Goal: Information Seeking & Learning: Find contact information

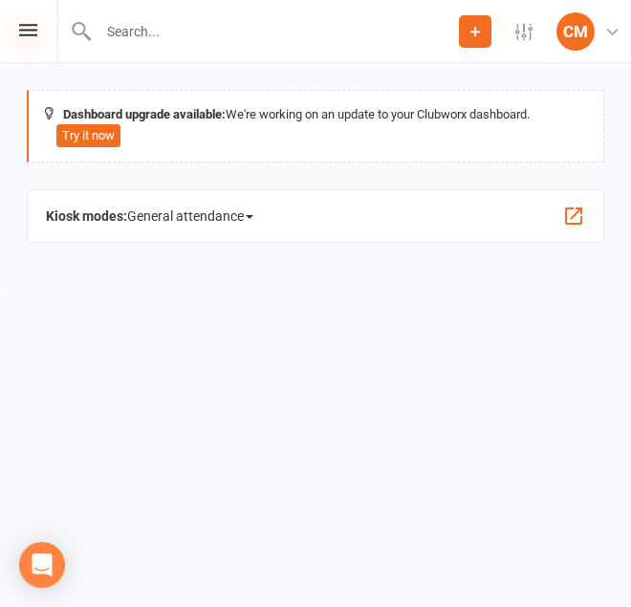
click at [29, 26] on icon at bounding box center [28, 30] width 18 height 12
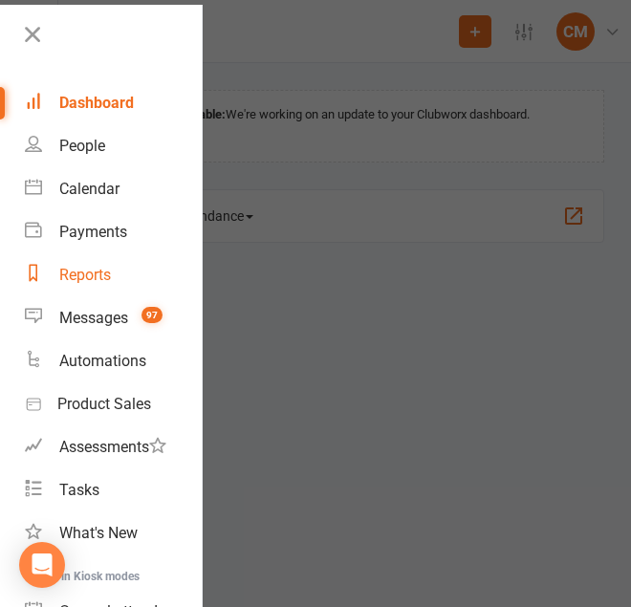
click at [85, 272] on div "Reports" at bounding box center [85, 275] width 52 height 18
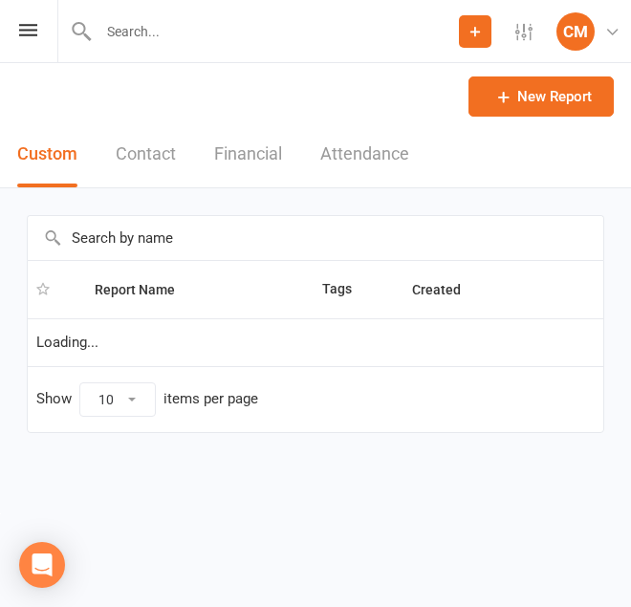
select select "100"
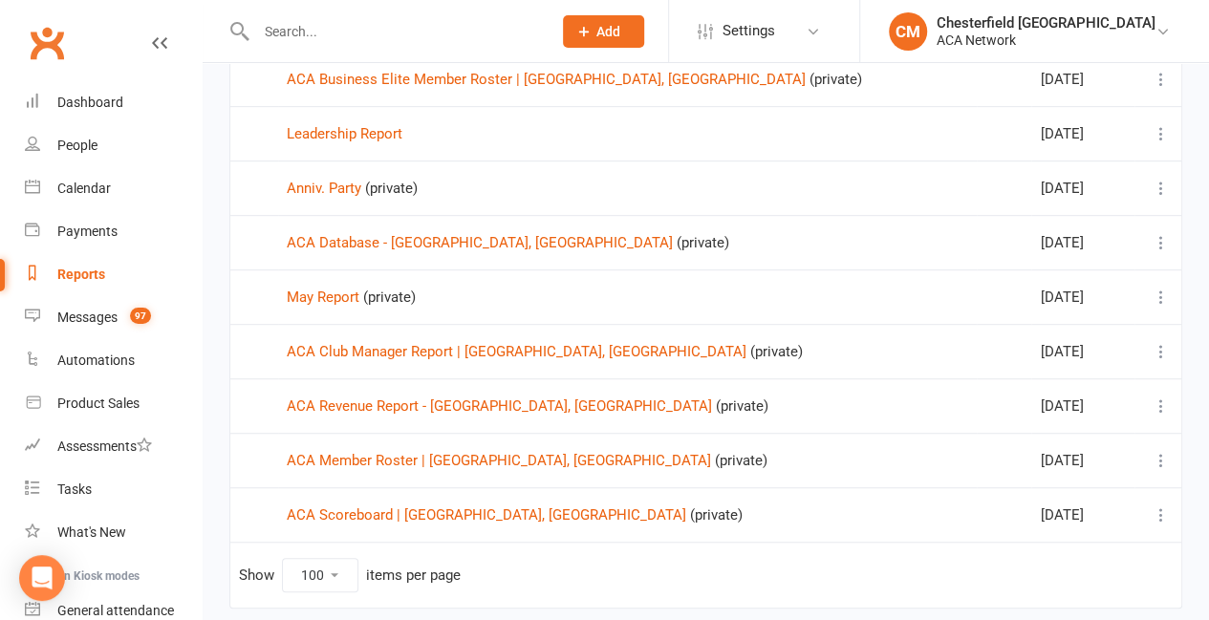
scroll to position [478, 0]
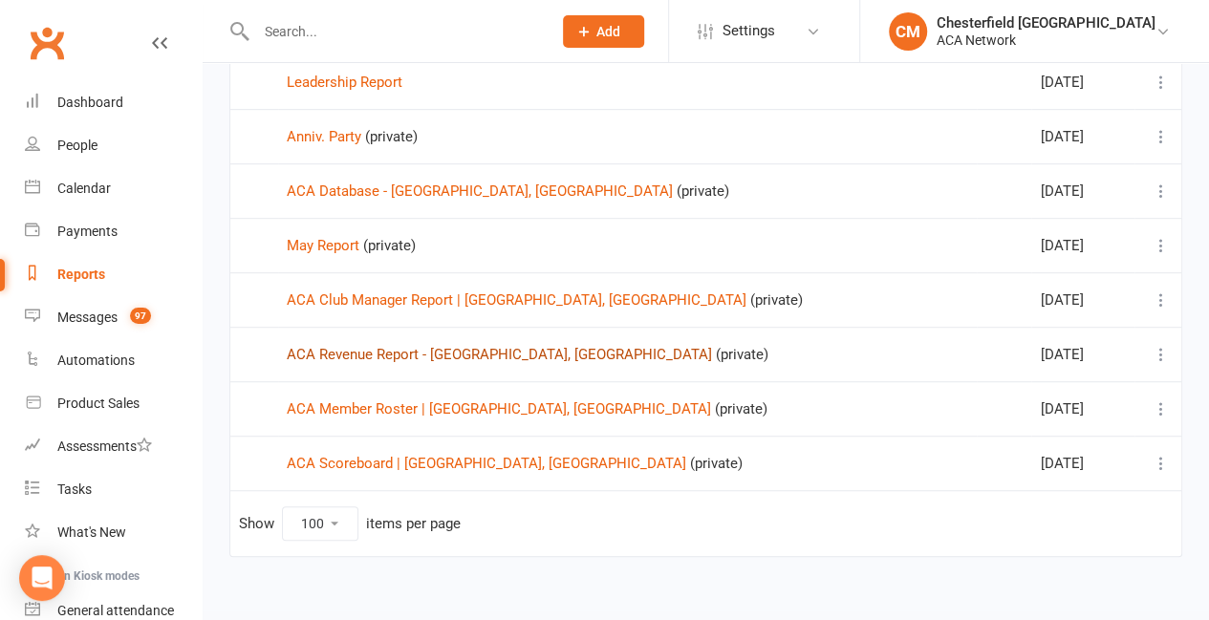
click at [384, 346] on link "ACA Revenue Report - [GEOGRAPHIC_DATA], [GEOGRAPHIC_DATA]" at bounding box center [499, 354] width 425 height 17
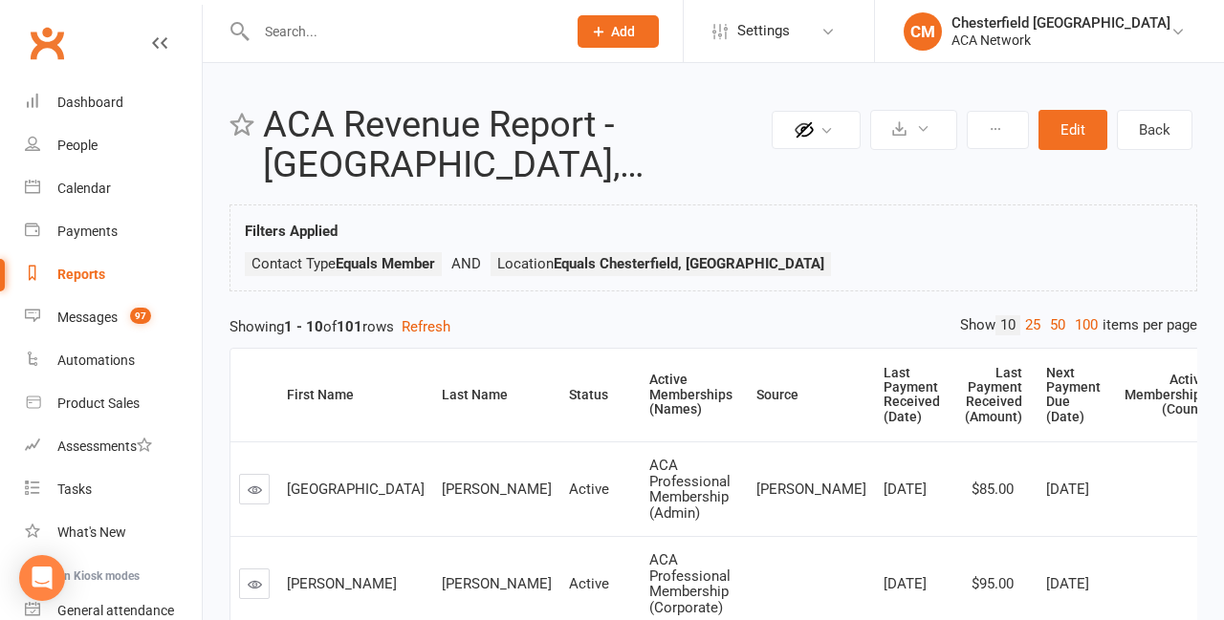
select select "100"
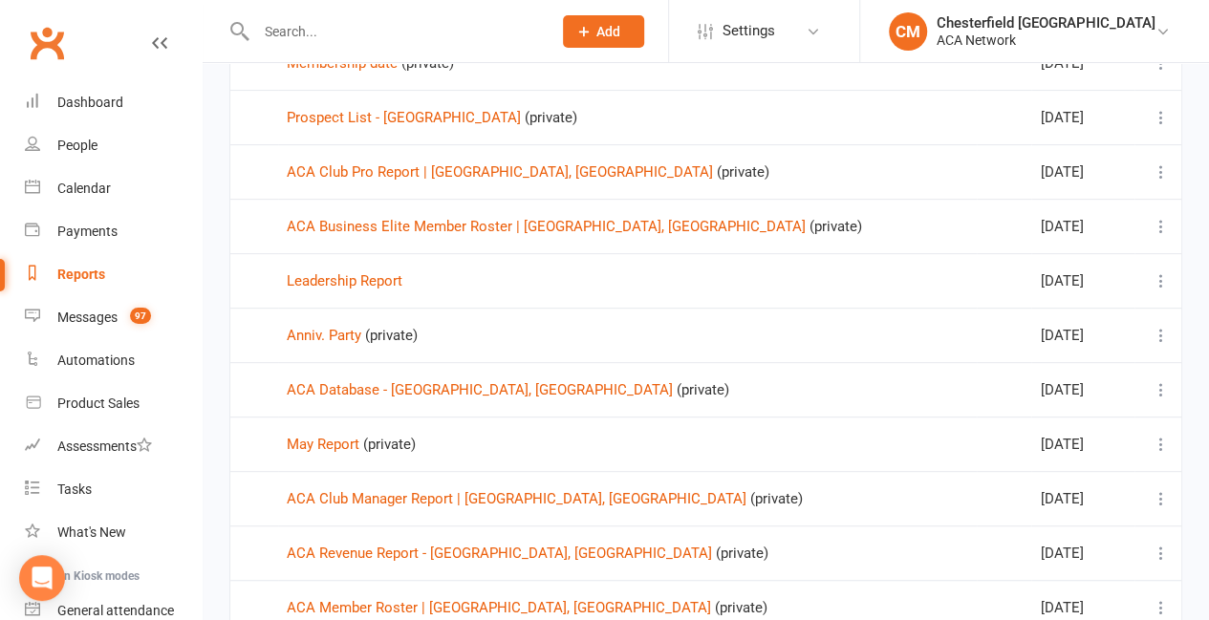
scroll to position [382, 0]
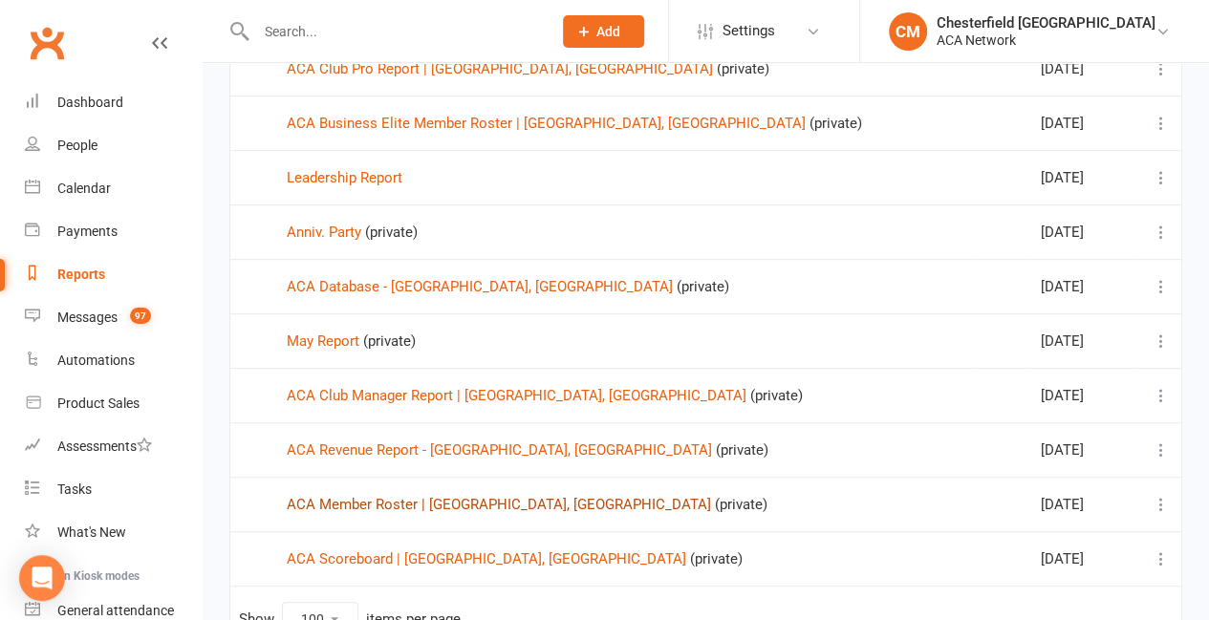
click at [503, 501] on link "ACA Member Roster | [GEOGRAPHIC_DATA], [GEOGRAPHIC_DATA]" at bounding box center [499, 504] width 424 height 17
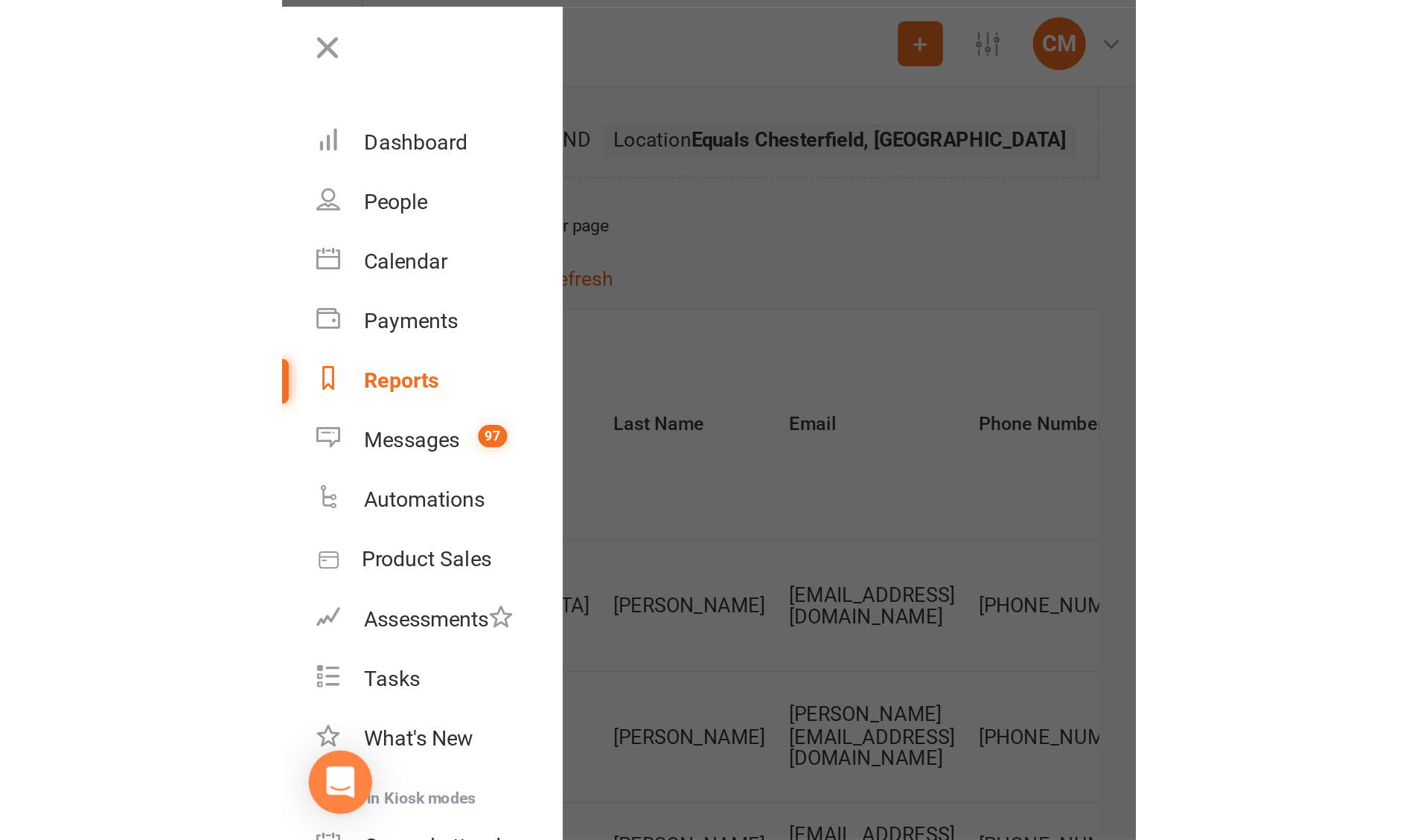
scroll to position [132, 0]
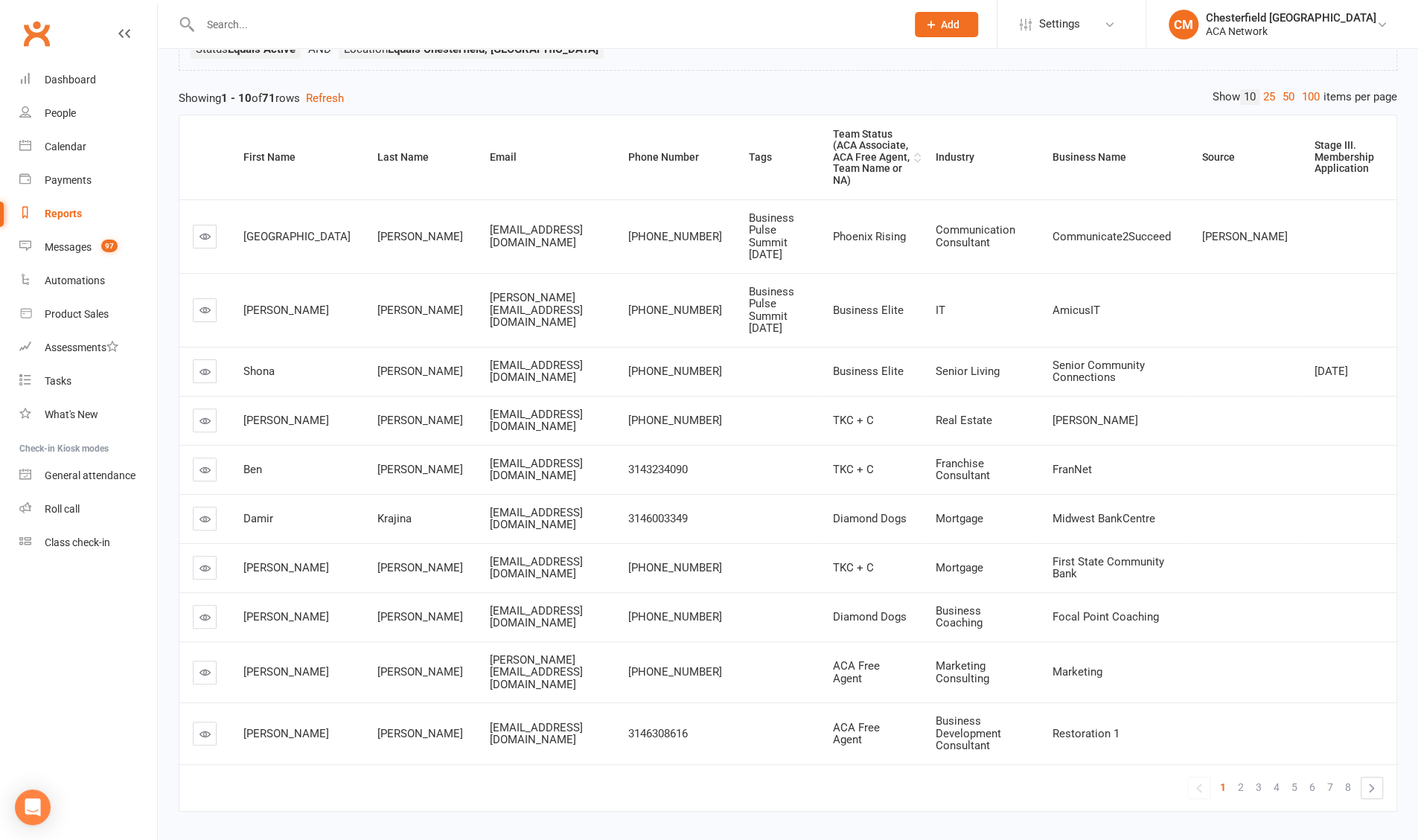
click at [491, 135] on div "Team Status (ACA Associate, ACA Free Agent, Team Name or NA)" at bounding box center [871, 157] width 77 height 58
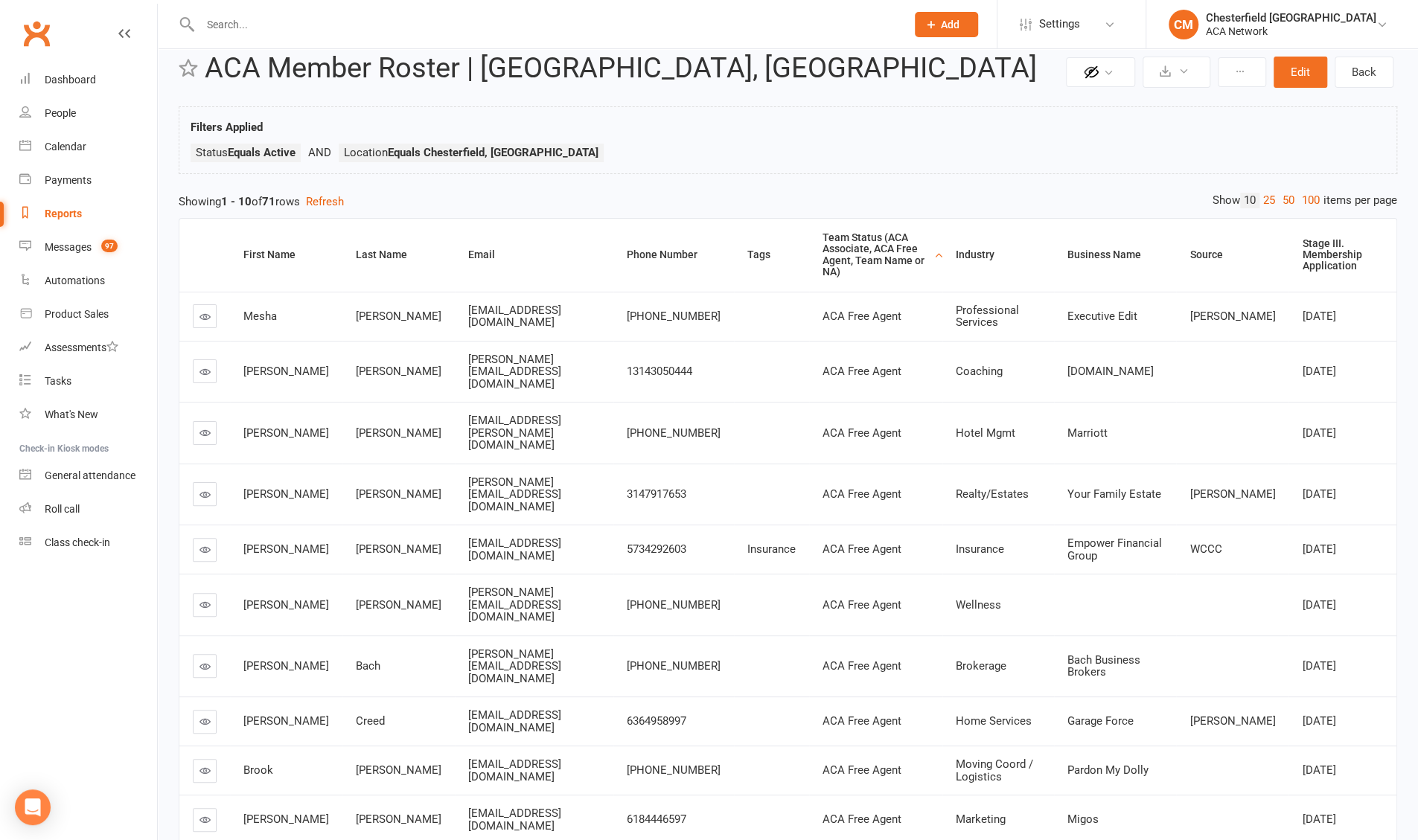
scroll to position [8, 0]
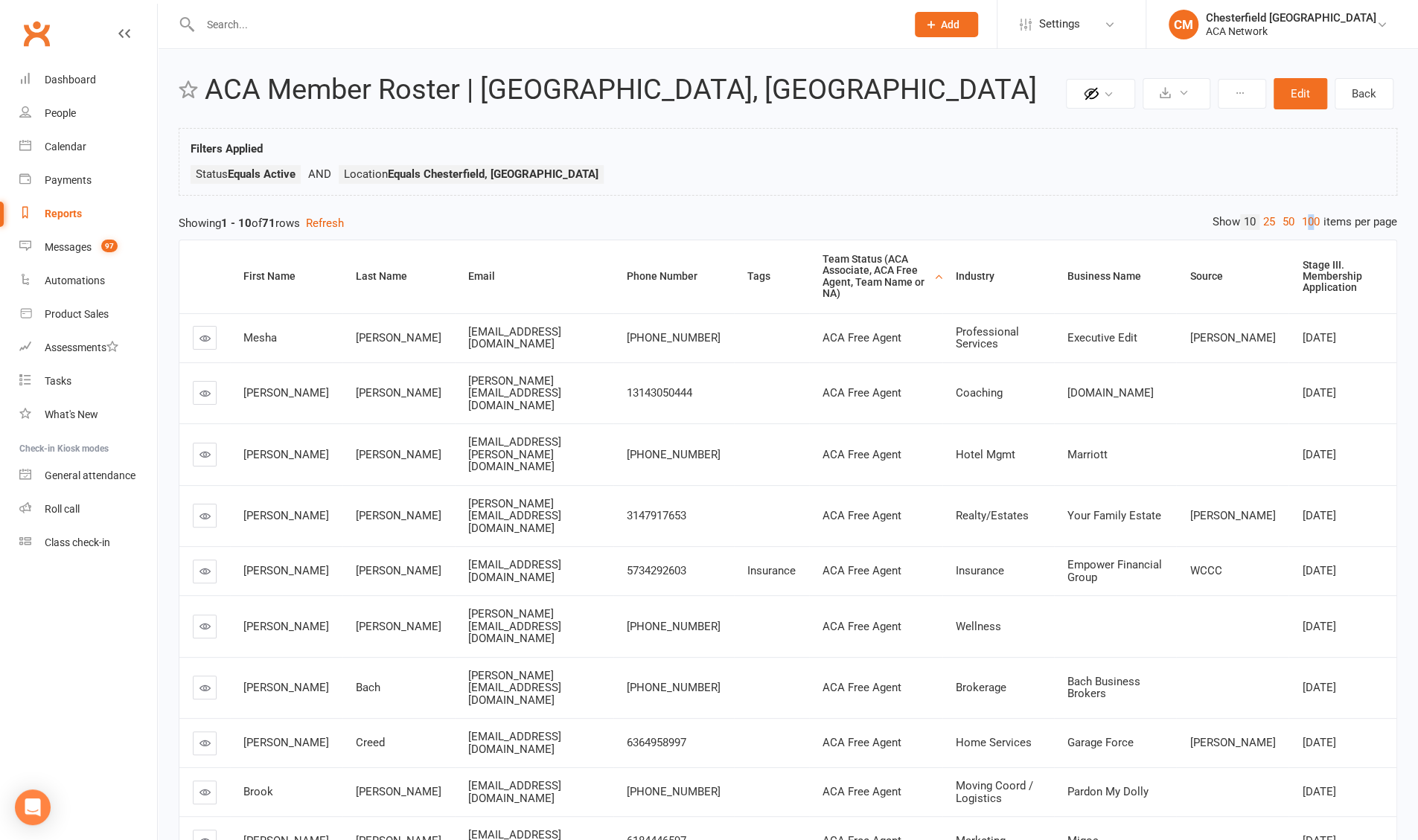
click at [491, 215] on link "100" at bounding box center [1311, 222] width 26 height 16
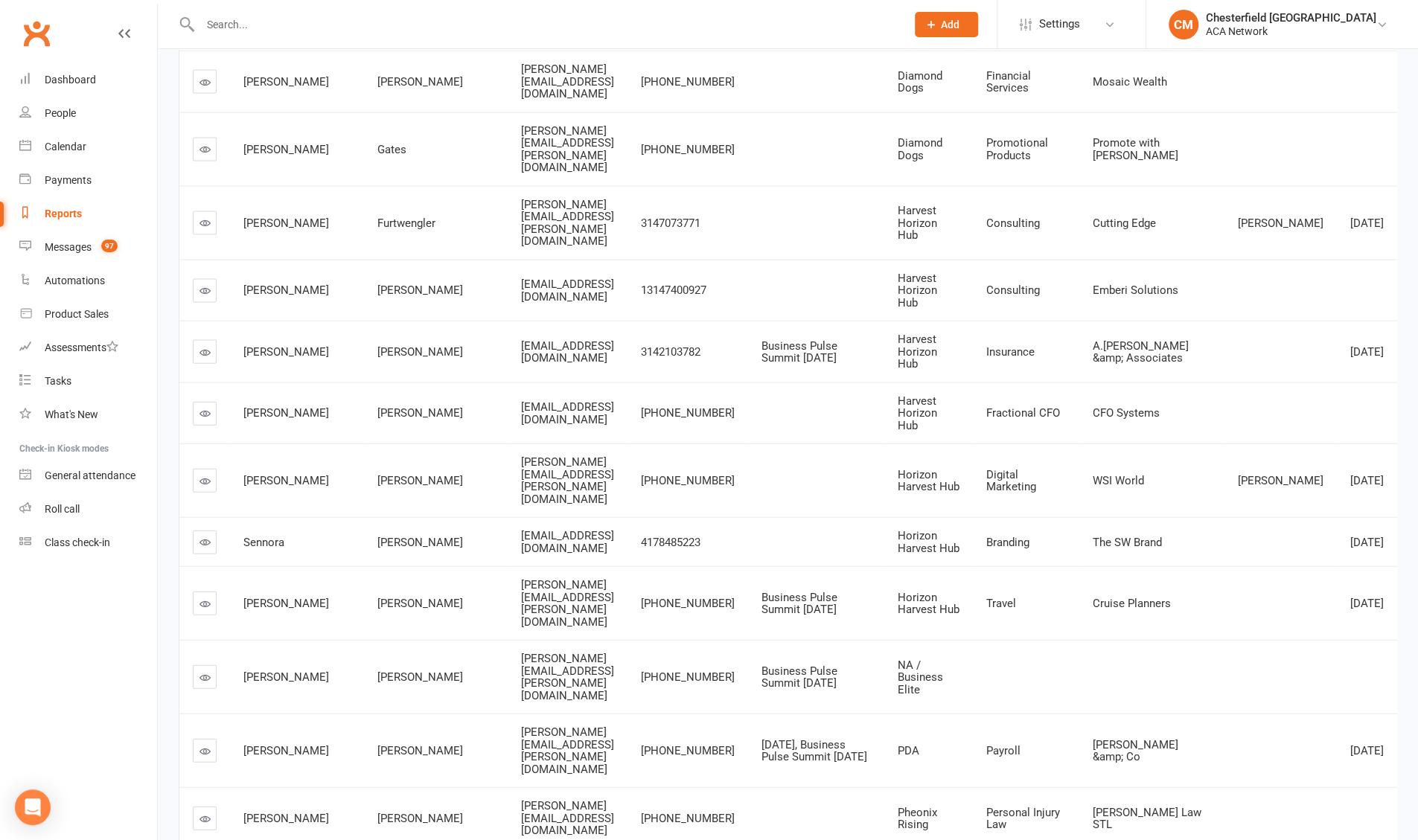
scroll to position [1645, 0]
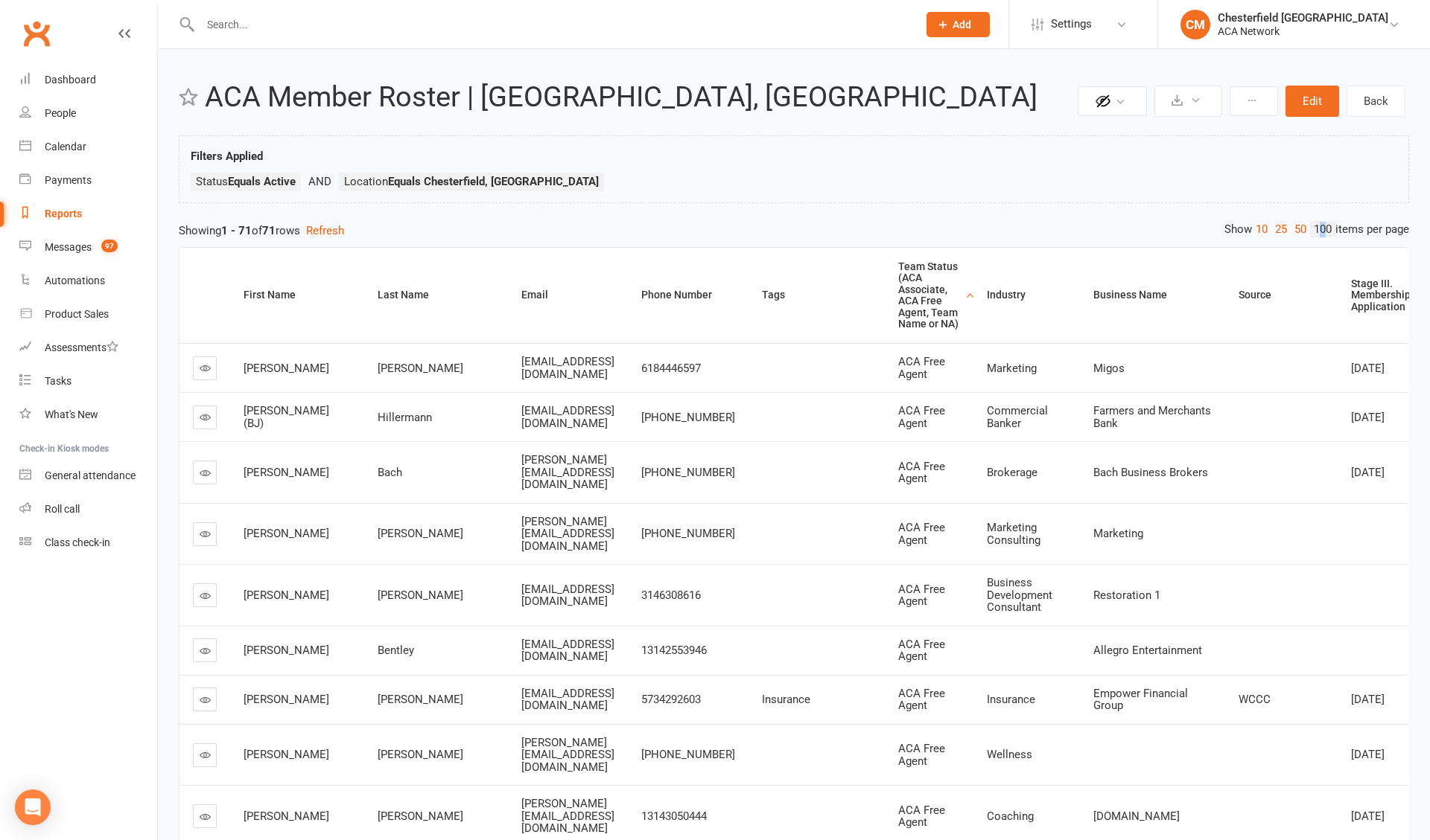
select select "100"
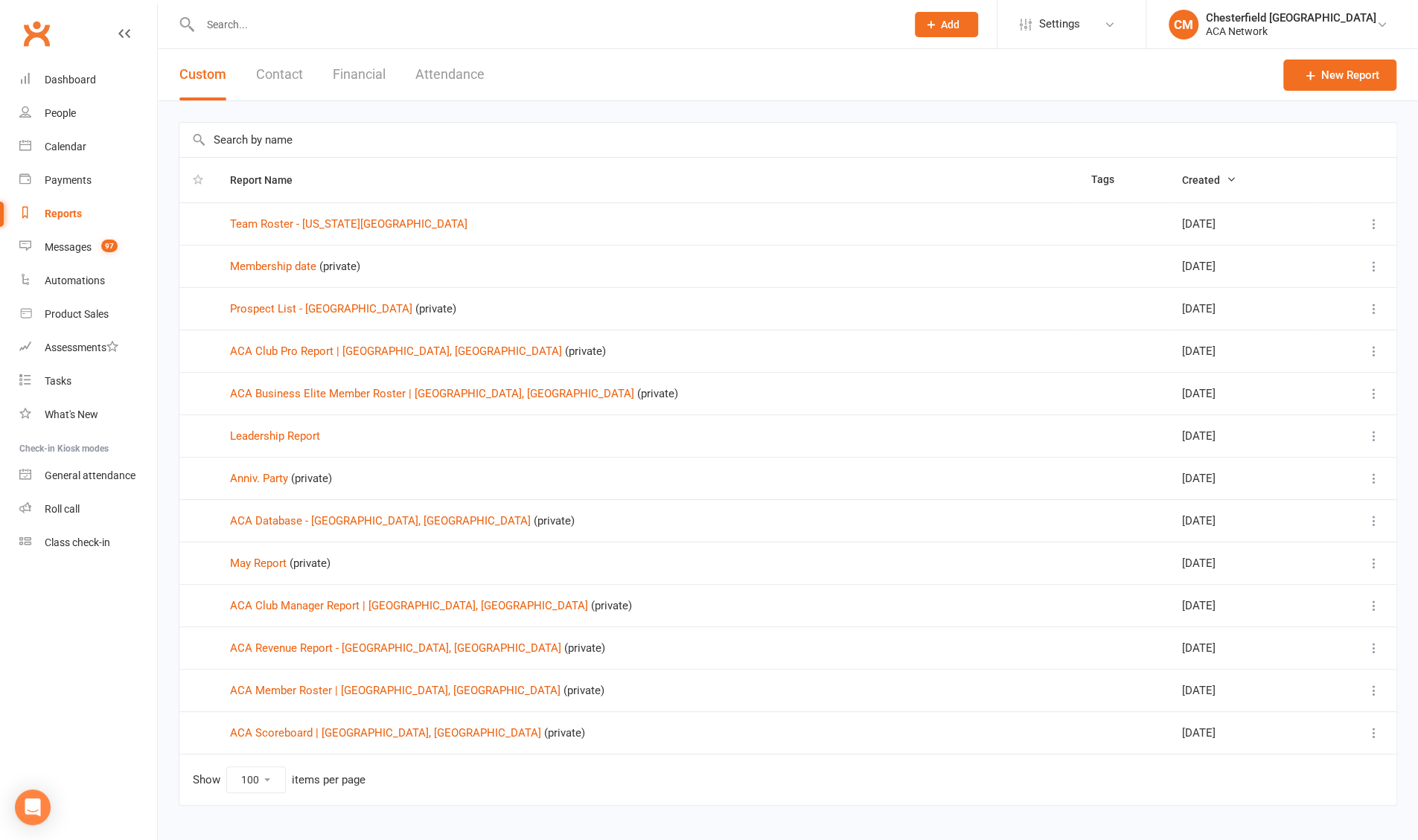
click at [297, 472] on td "ACA Revenue Report - [GEOGRAPHIC_DATA], [GEOGRAPHIC_DATA] (private)" at bounding box center [647, 648] width 861 height 42
click at [298, 472] on link "ACA Revenue Report - [GEOGRAPHIC_DATA], [GEOGRAPHIC_DATA]" at bounding box center [395, 648] width 331 height 13
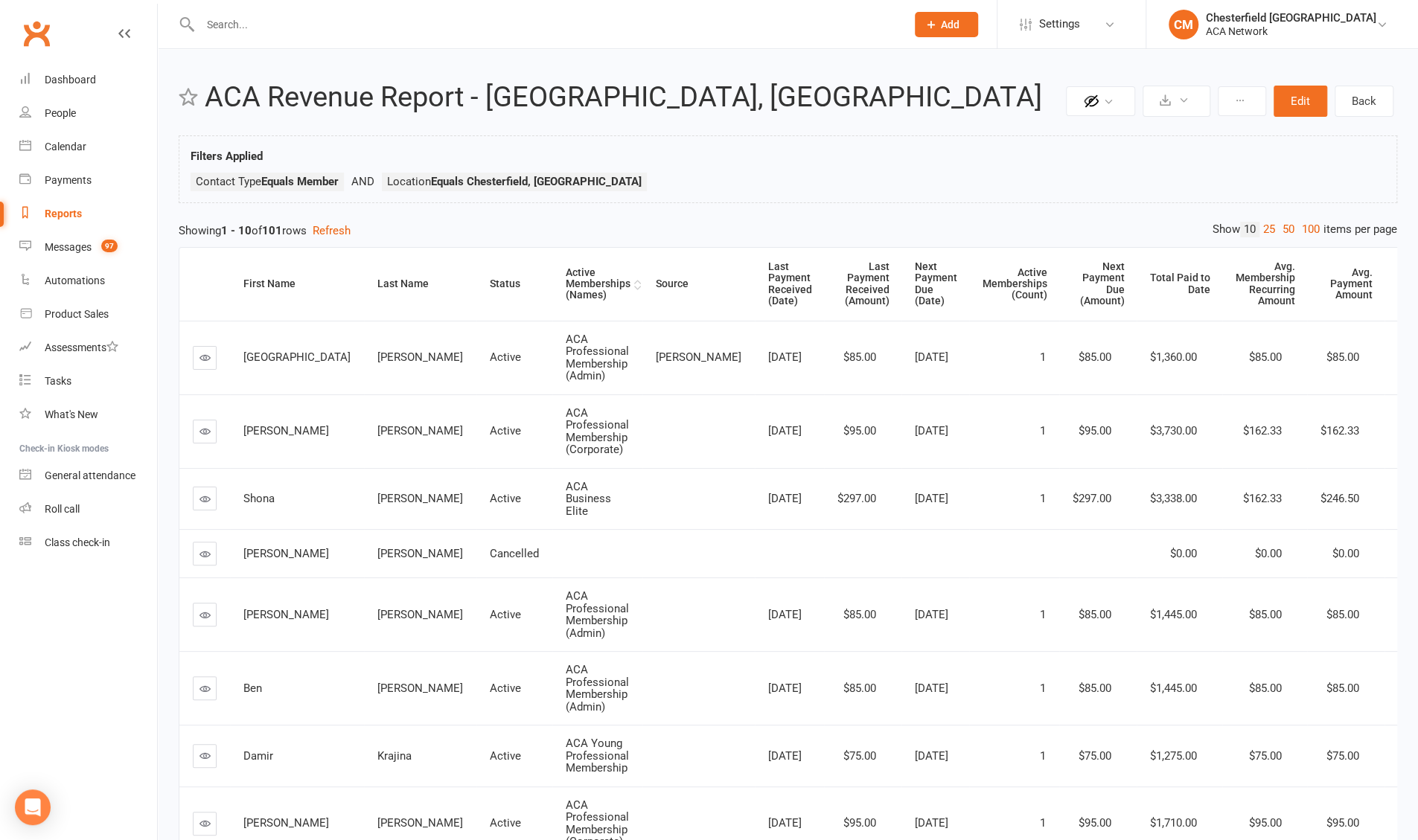
click at [491, 285] on div "Active Memberships (Names)" at bounding box center [598, 284] width 65 height 34
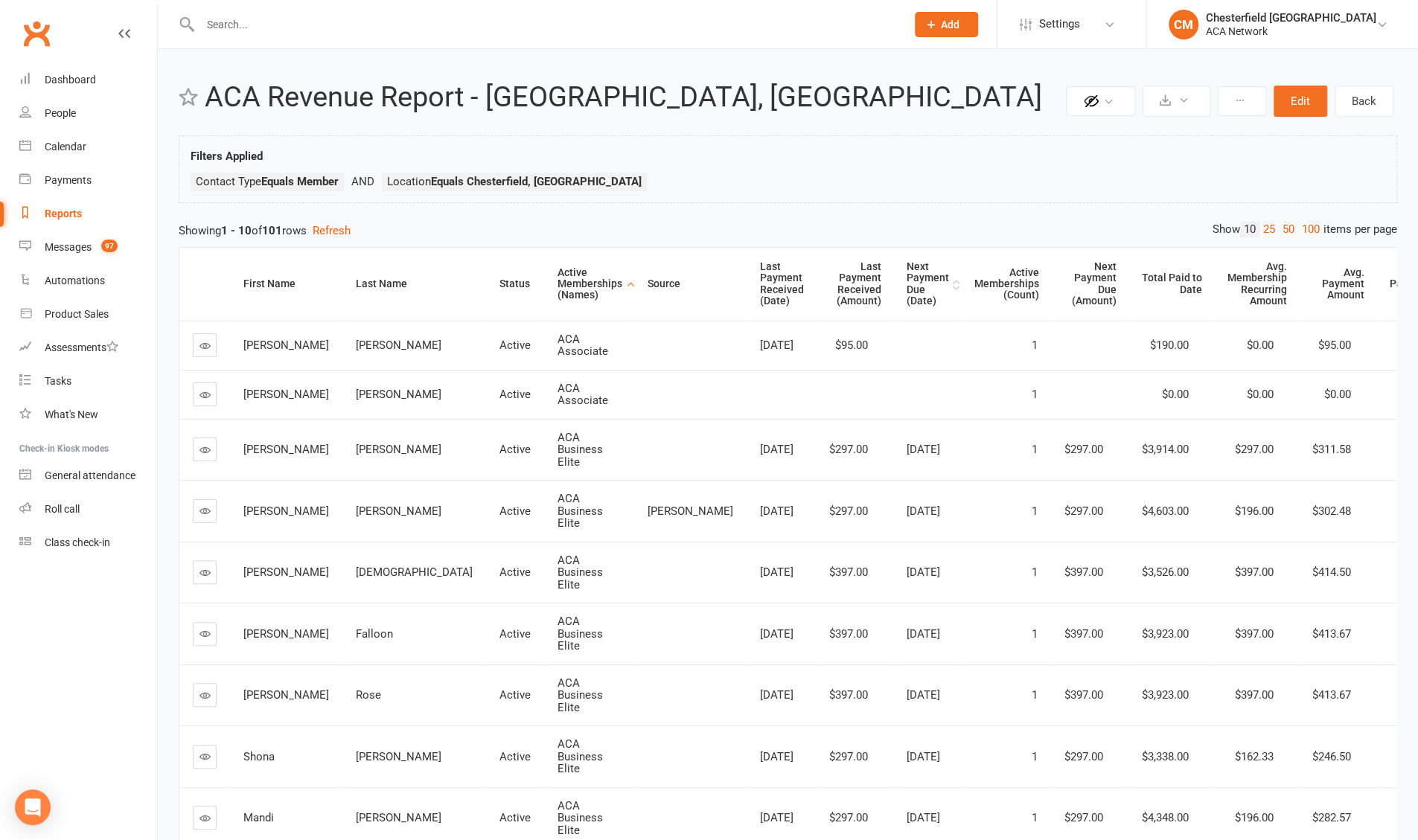
click at [491, 270] on th "Next Payment Due (Date)" at bounding box center [927, 284] width 68 height 73
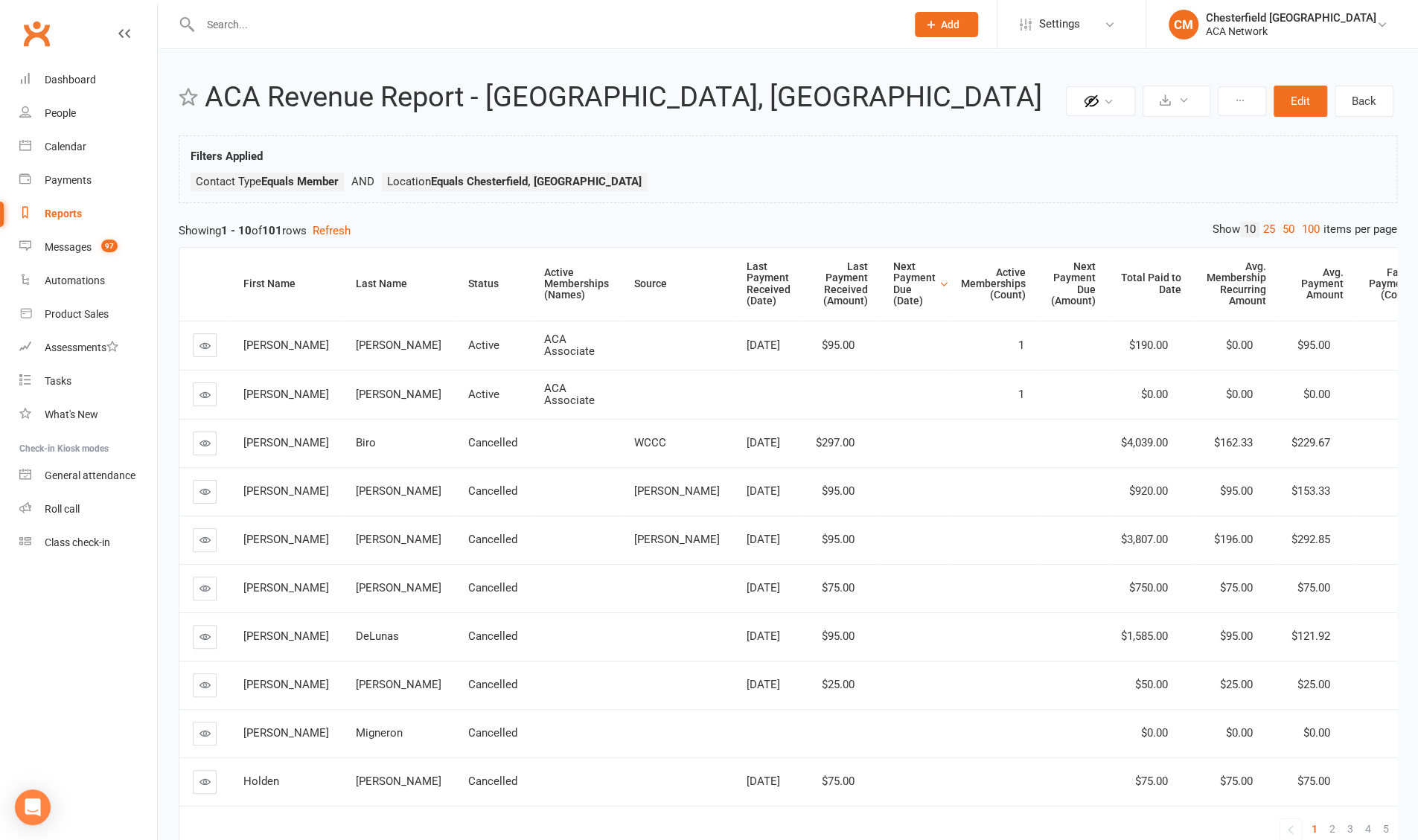
click at [491, 276] on div "Next Payment Due (Date)" at bounding box center [914, 284] width 42 height 46
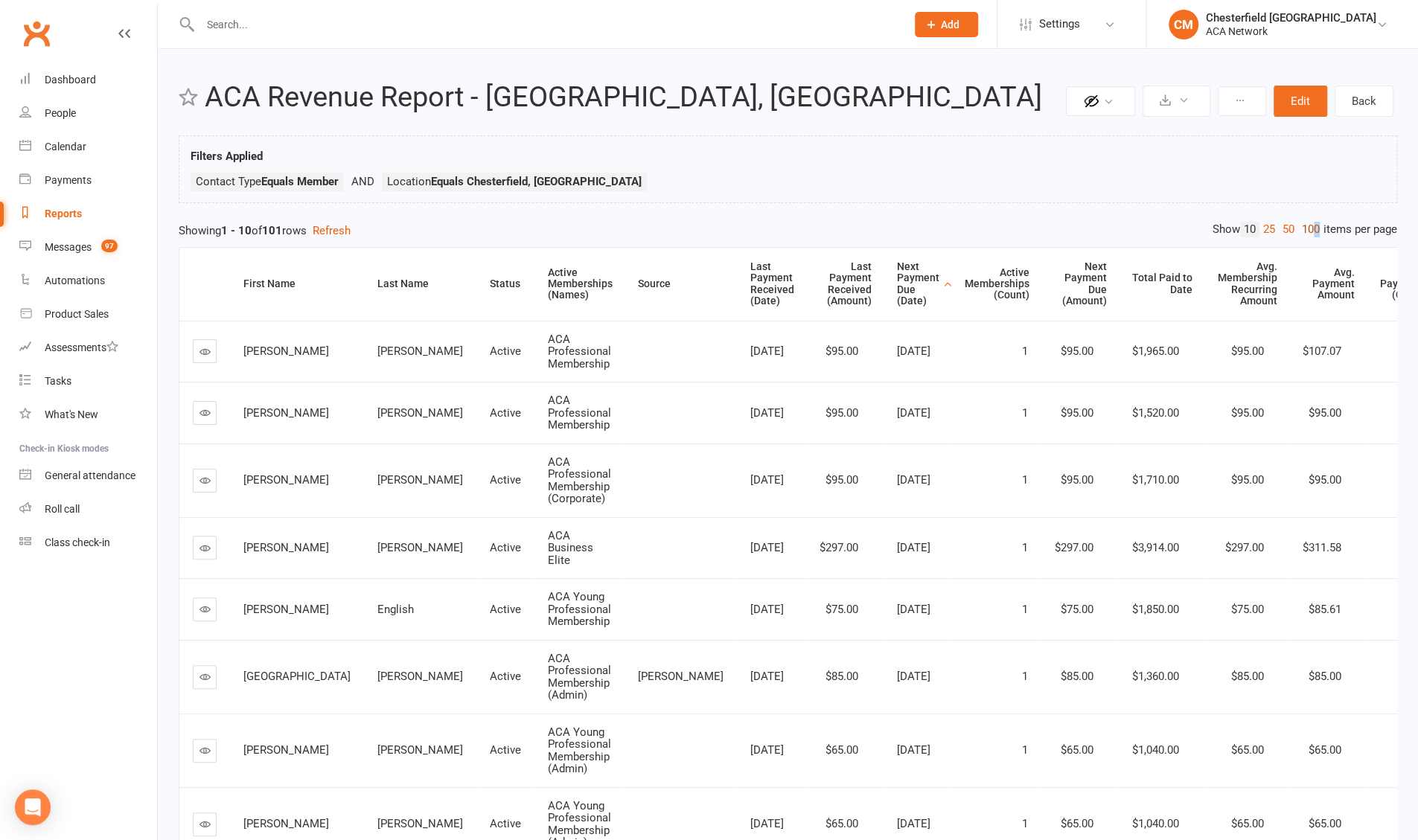
click at [491, 231] on link "100" at bounding box center [1311, 230] width 26 height 16
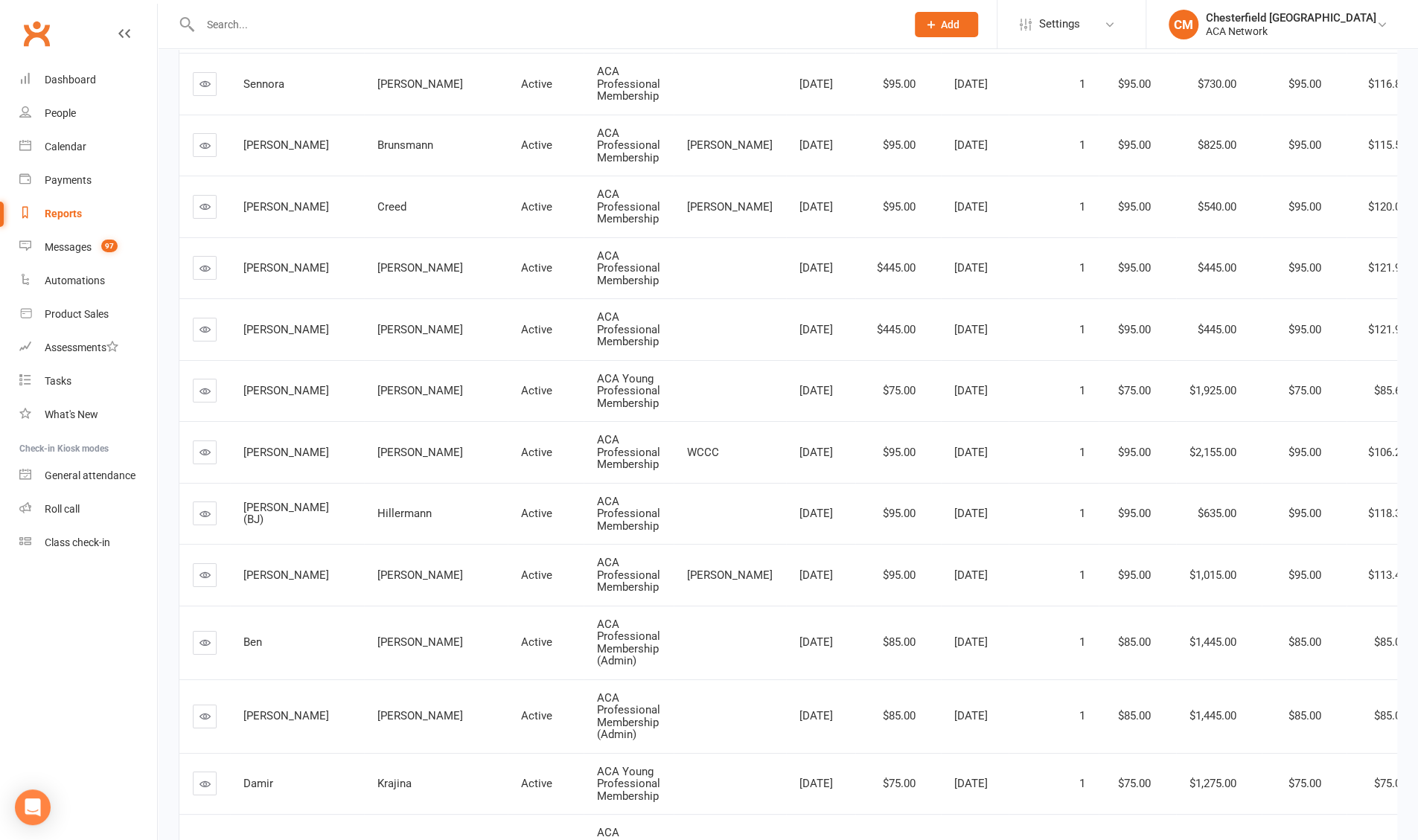
scroll to position [3945, 0]
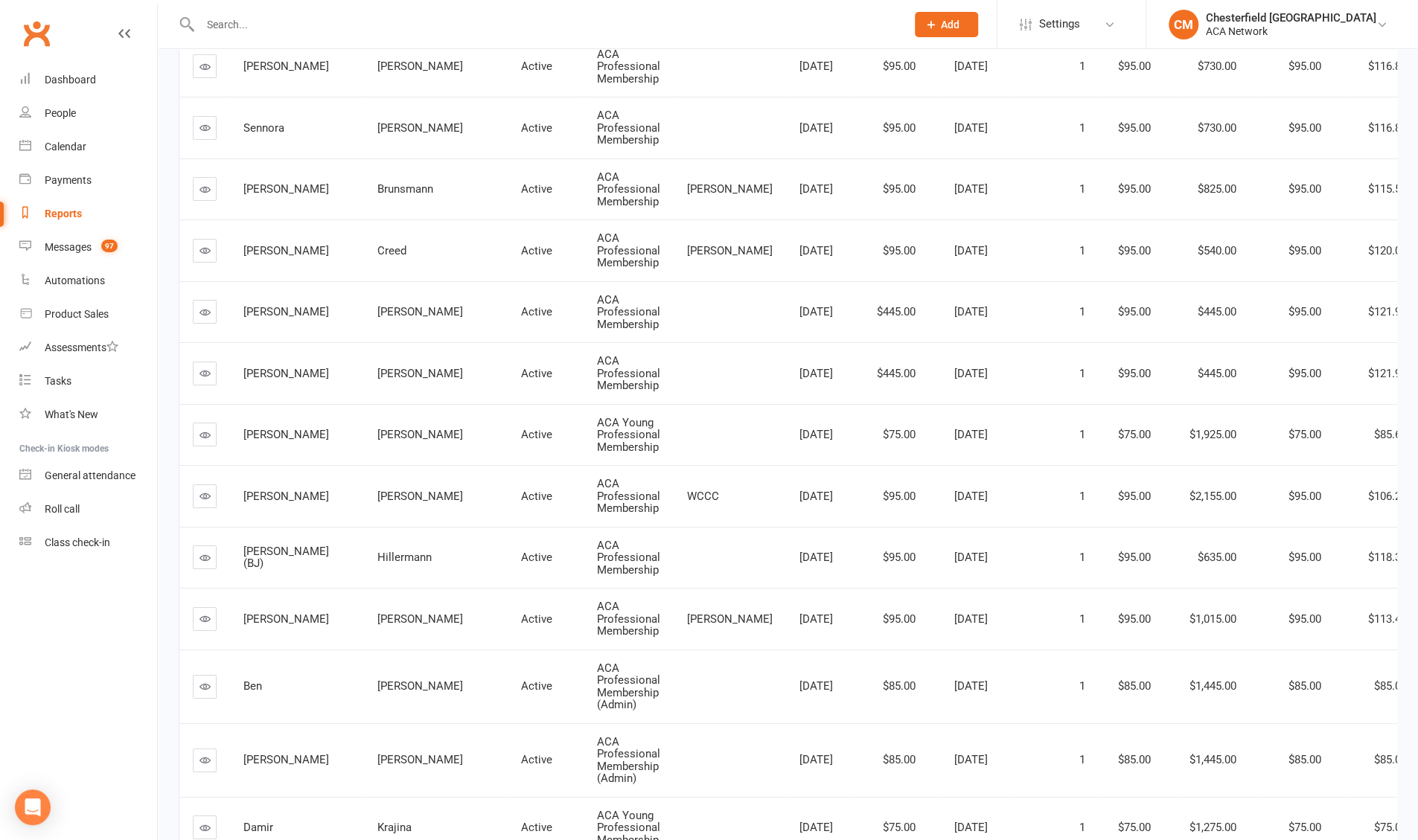
click at [206, 256] on icon at bounding box center [205, 251] width 11 height 11
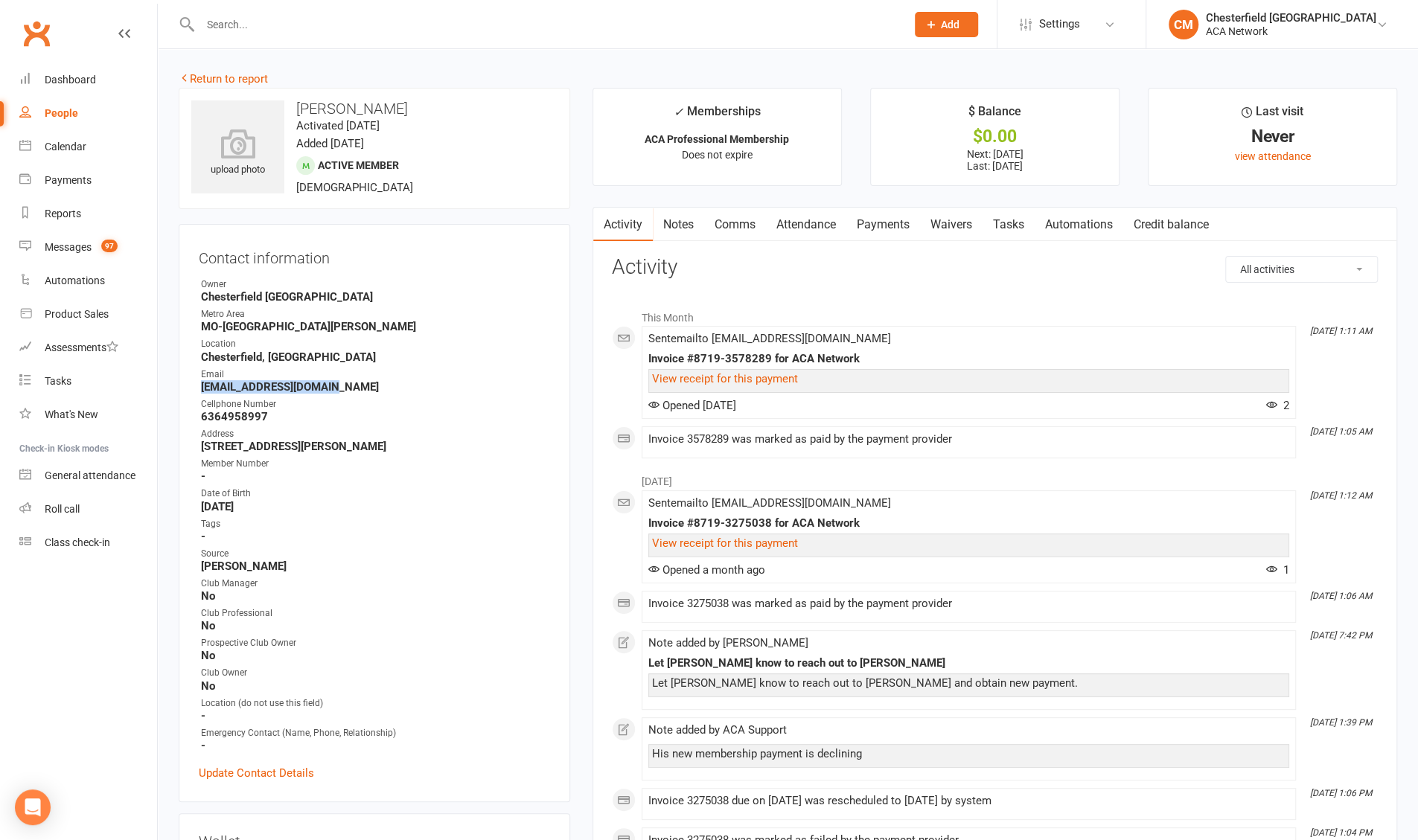
drag, startPoint x: 334, startPoint y: 385, endPoint x: 199, endPoint y: 386, distance: 135.0
click at [199, 386] on li "Email [EMAIL_ADDRESS][DOMAIN_NAME]" at bounding box center [374, 380] width 351 height 26
copy strong "[EMAIL_ADDRESS][DOMAIN_NAME]"
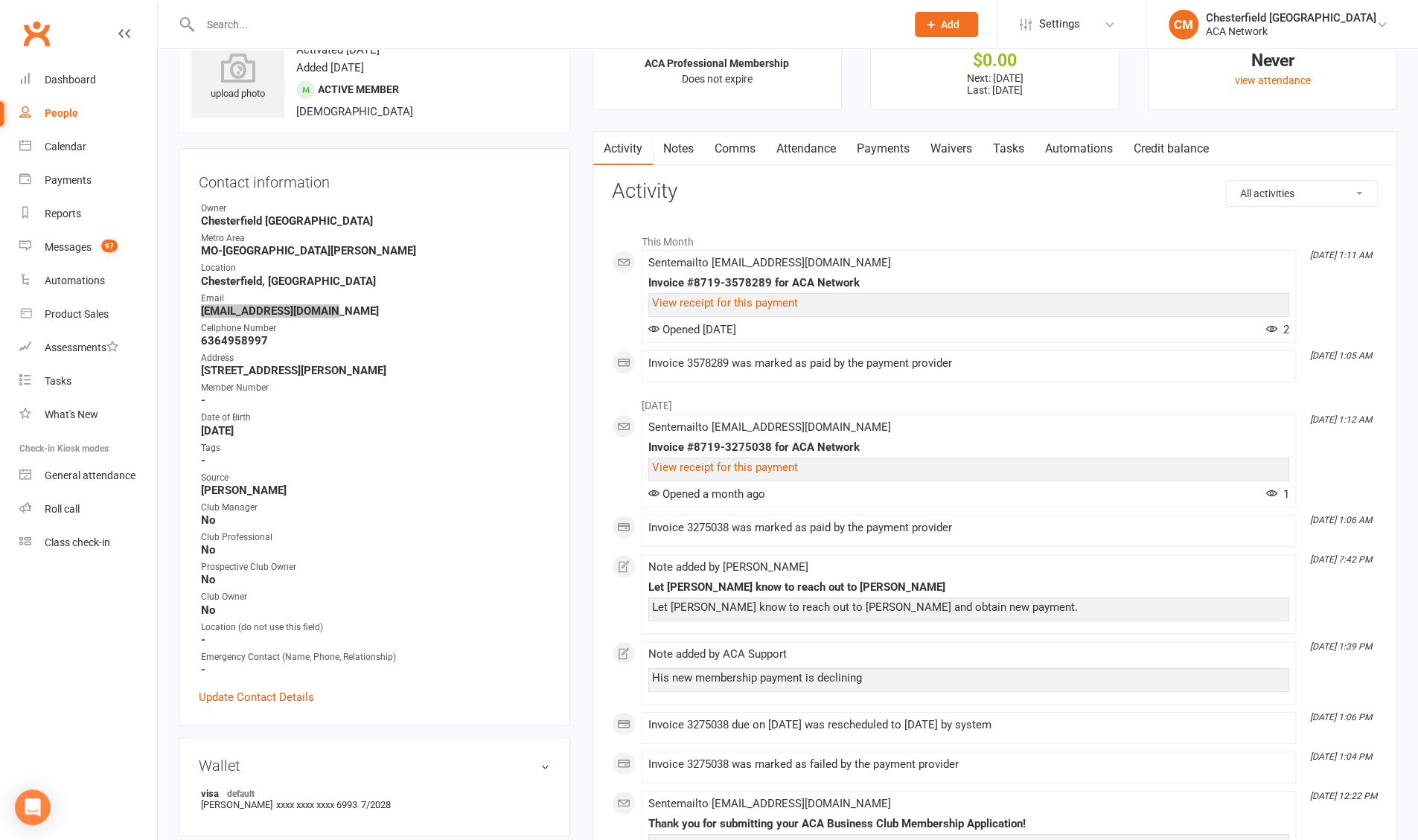
scroll to position [149, 0]
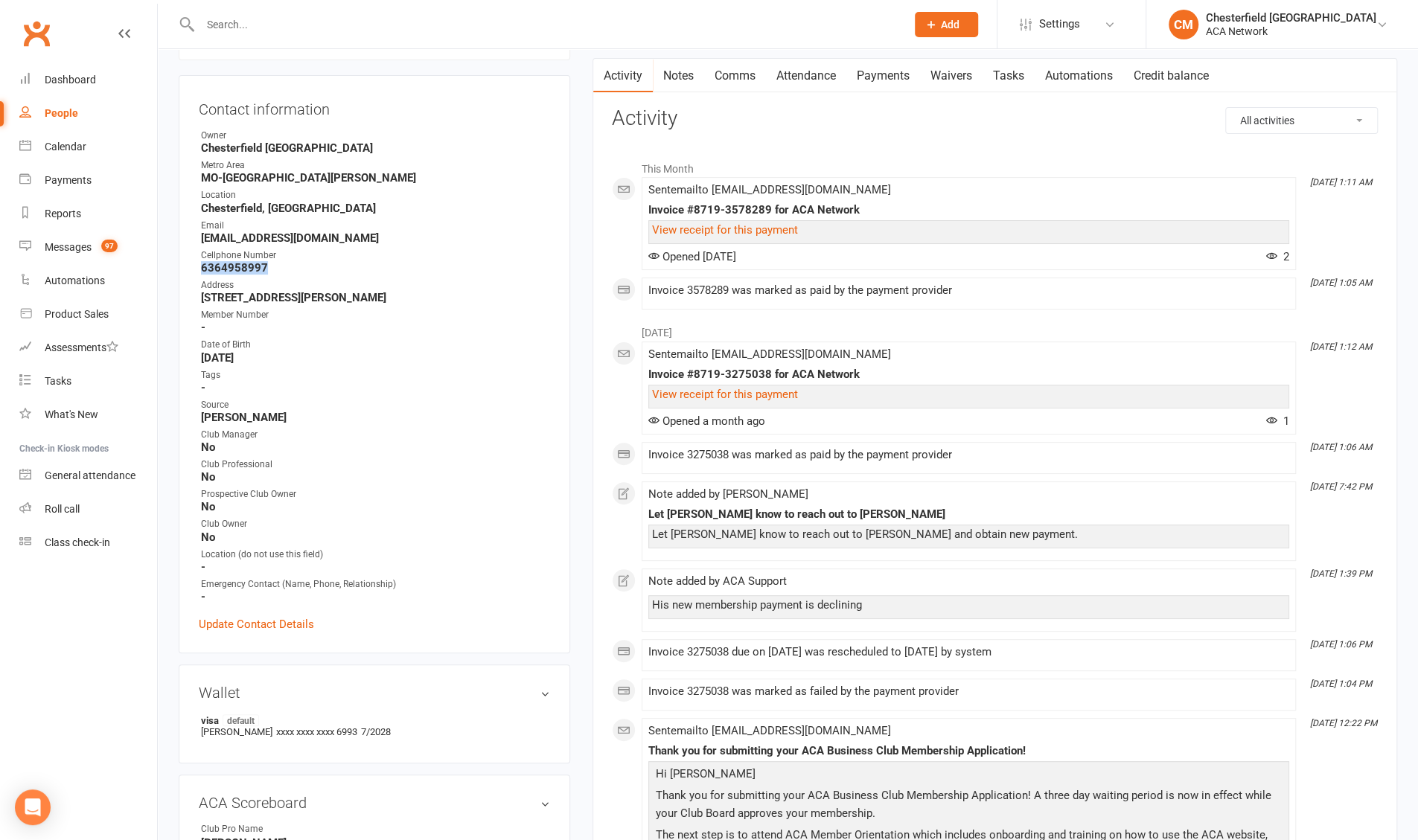
drag, startPoint x: 276, startPoint y: 270, endPoint x: 198, endPoint y: 267, distance: 78.1
click at [199, 267] on li "Cellphone Number [PHONE_NUMBER]" at bounding box center [374, 261] width 351 height 26
copy strong "6364958997"
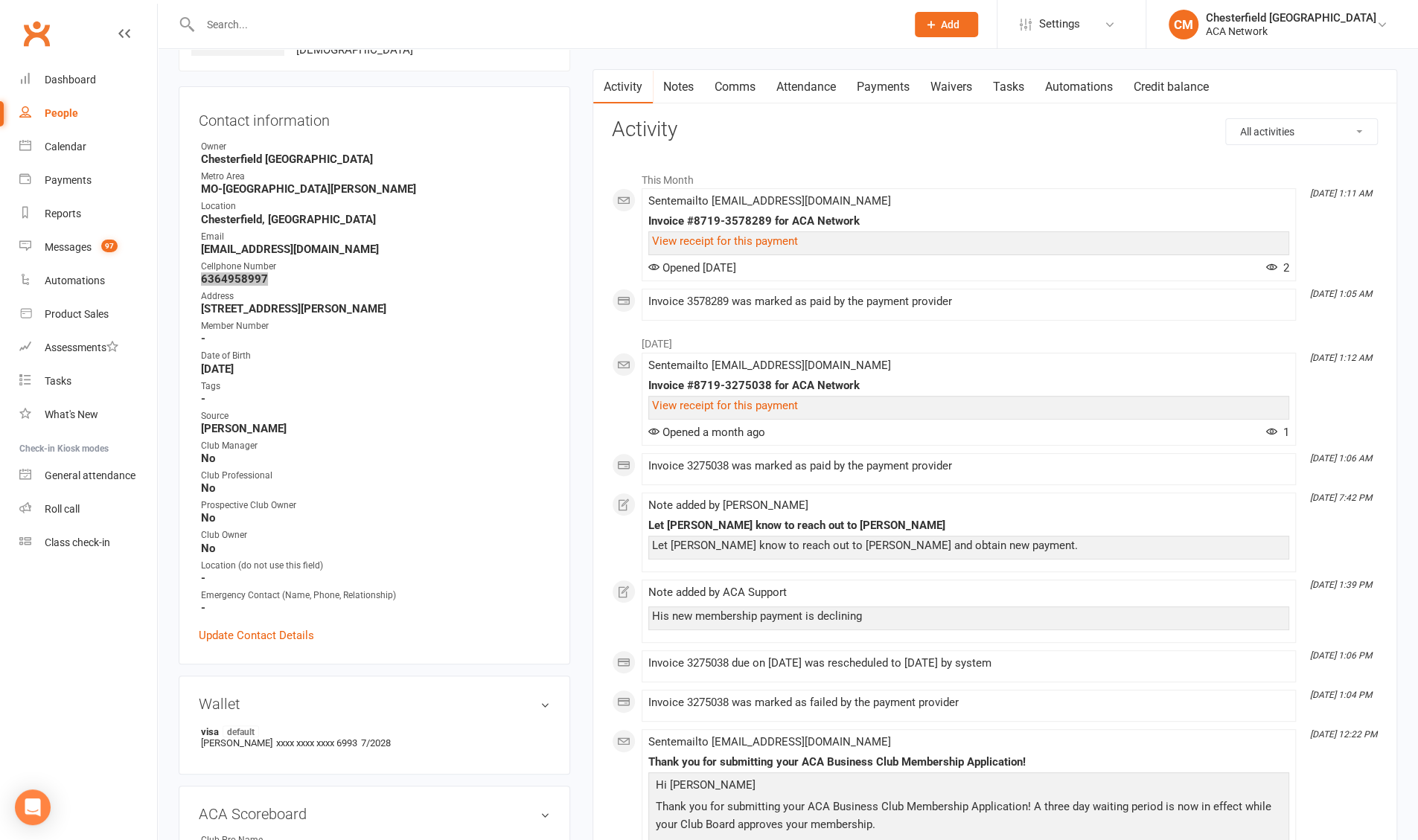
scroll to position [0, 0]
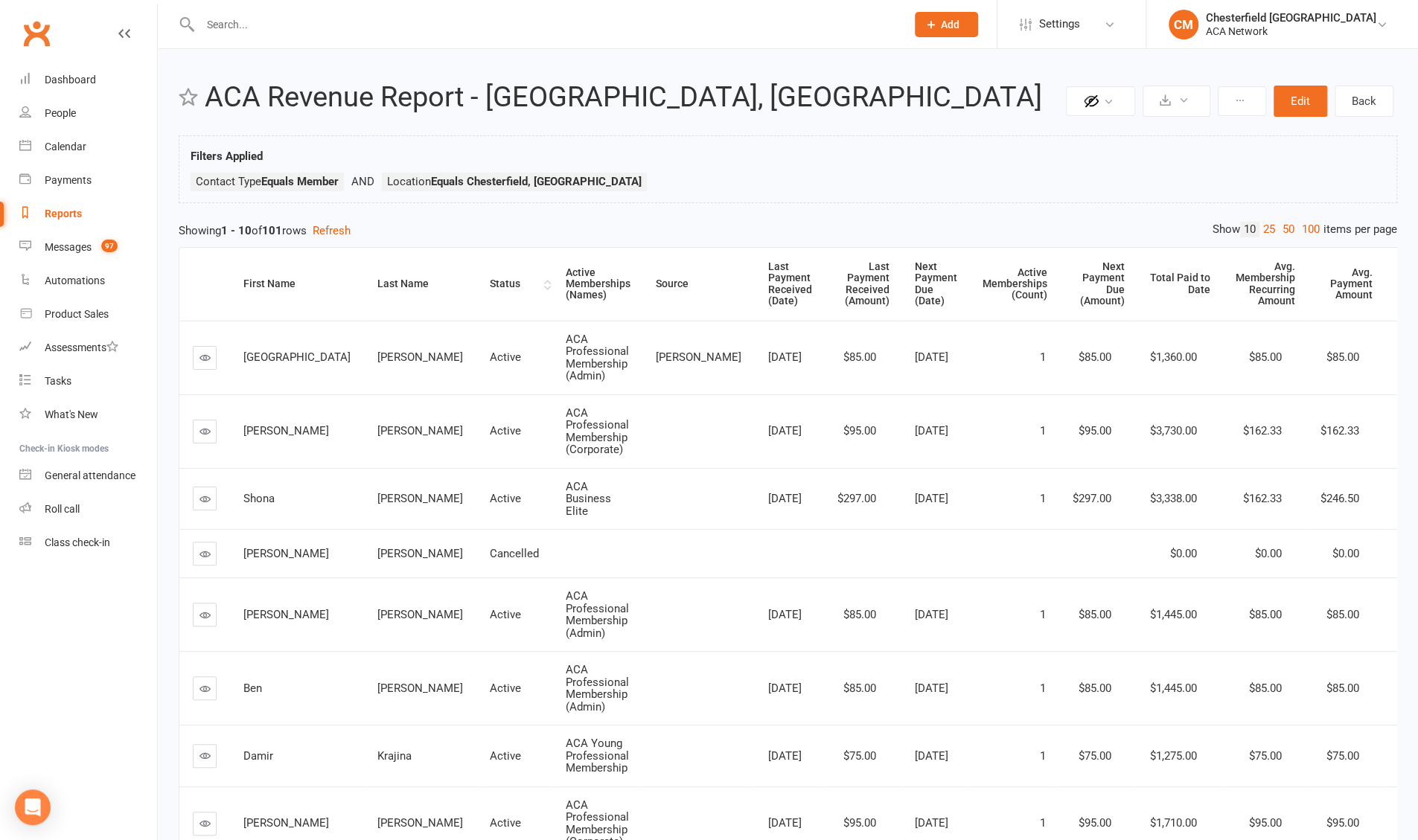
click at [490, 279] on div "Status" at bounding box center [515, 284] width 51 height 11
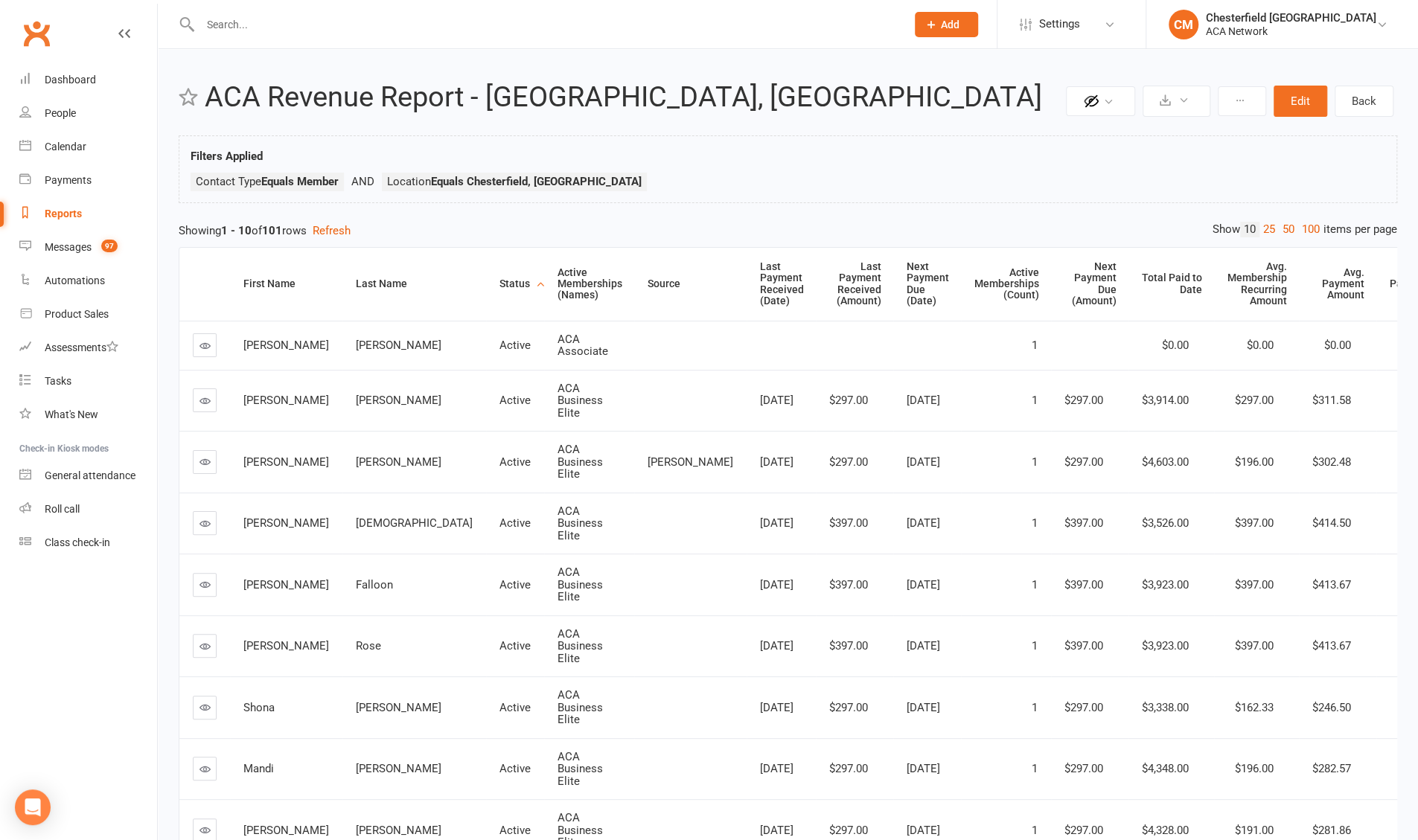
click at [491, 281] on div "Status" at bounding box center [515, 284] width 33 height 11
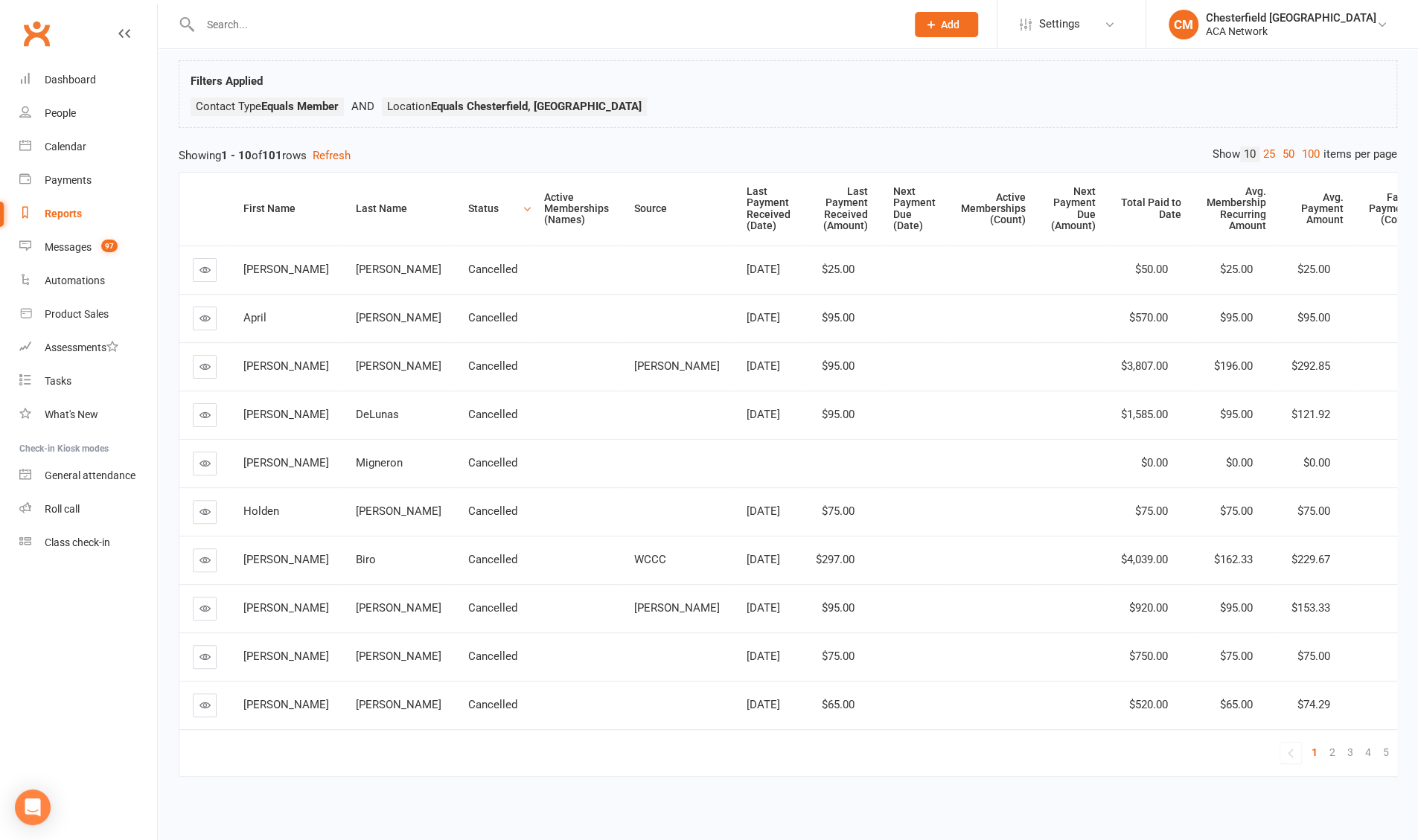
scroll to position [95, 0]
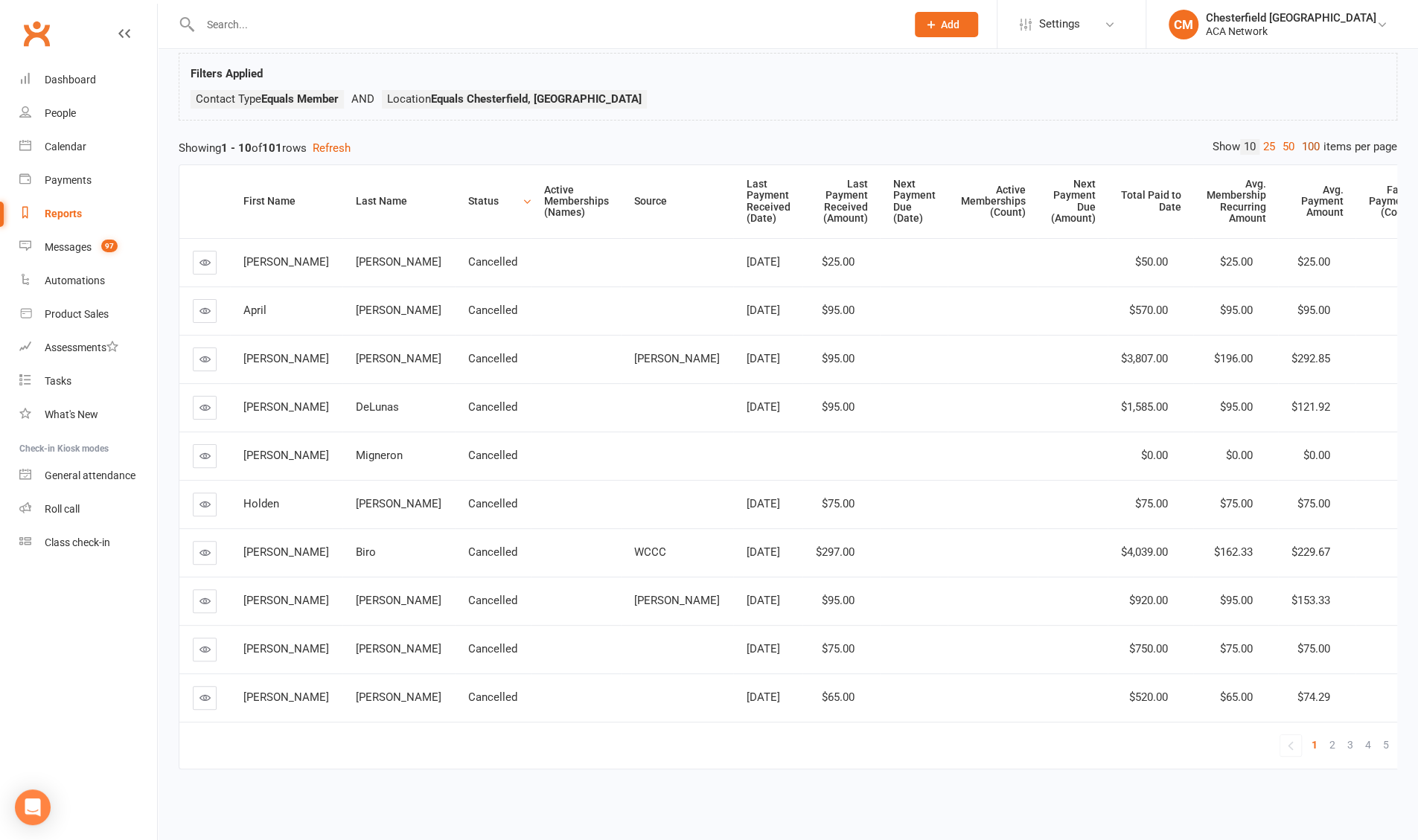
click at [491, 139] on link "100" at bounding box center [1311, 147] width 26 height 16
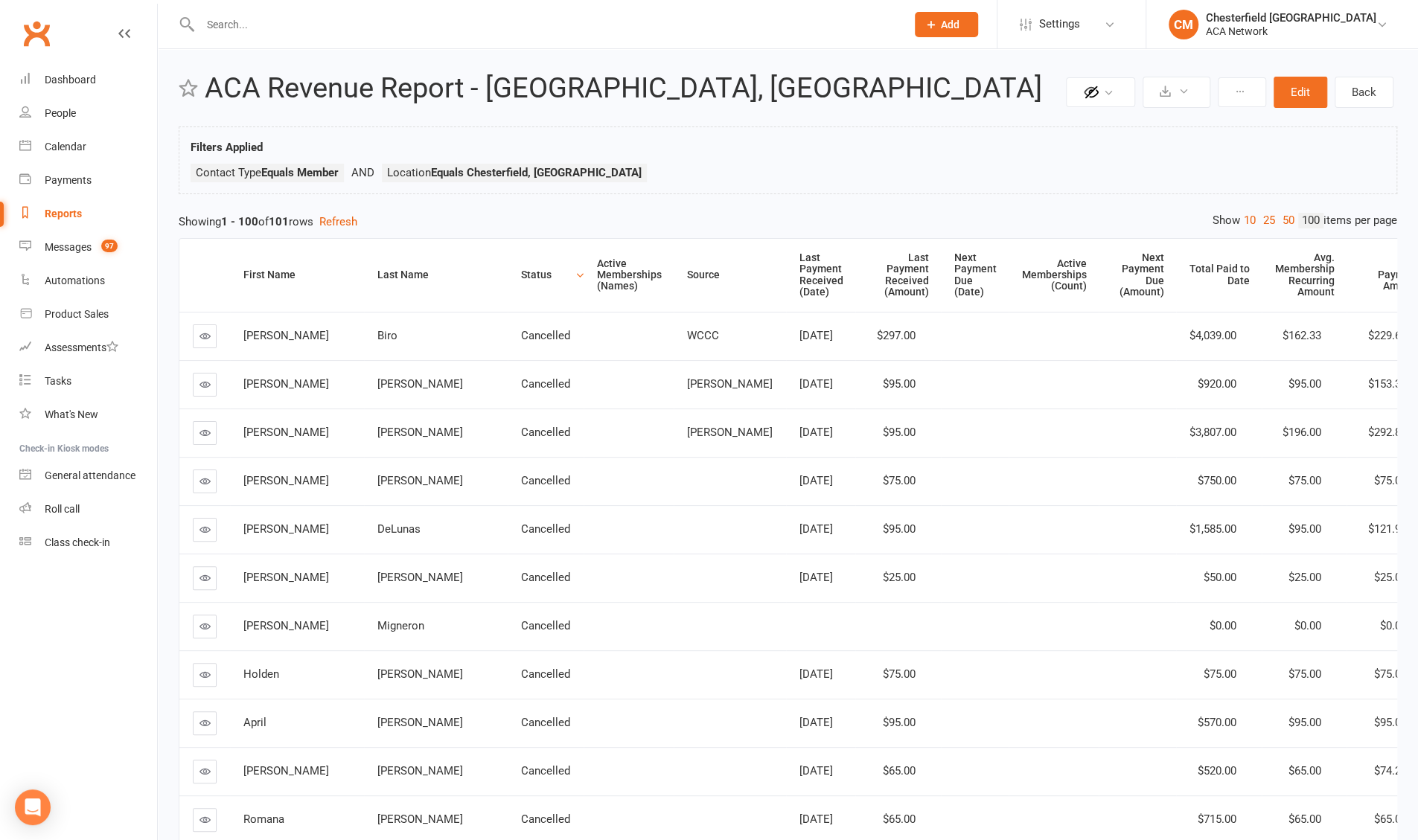
scroll to position [0, 0]
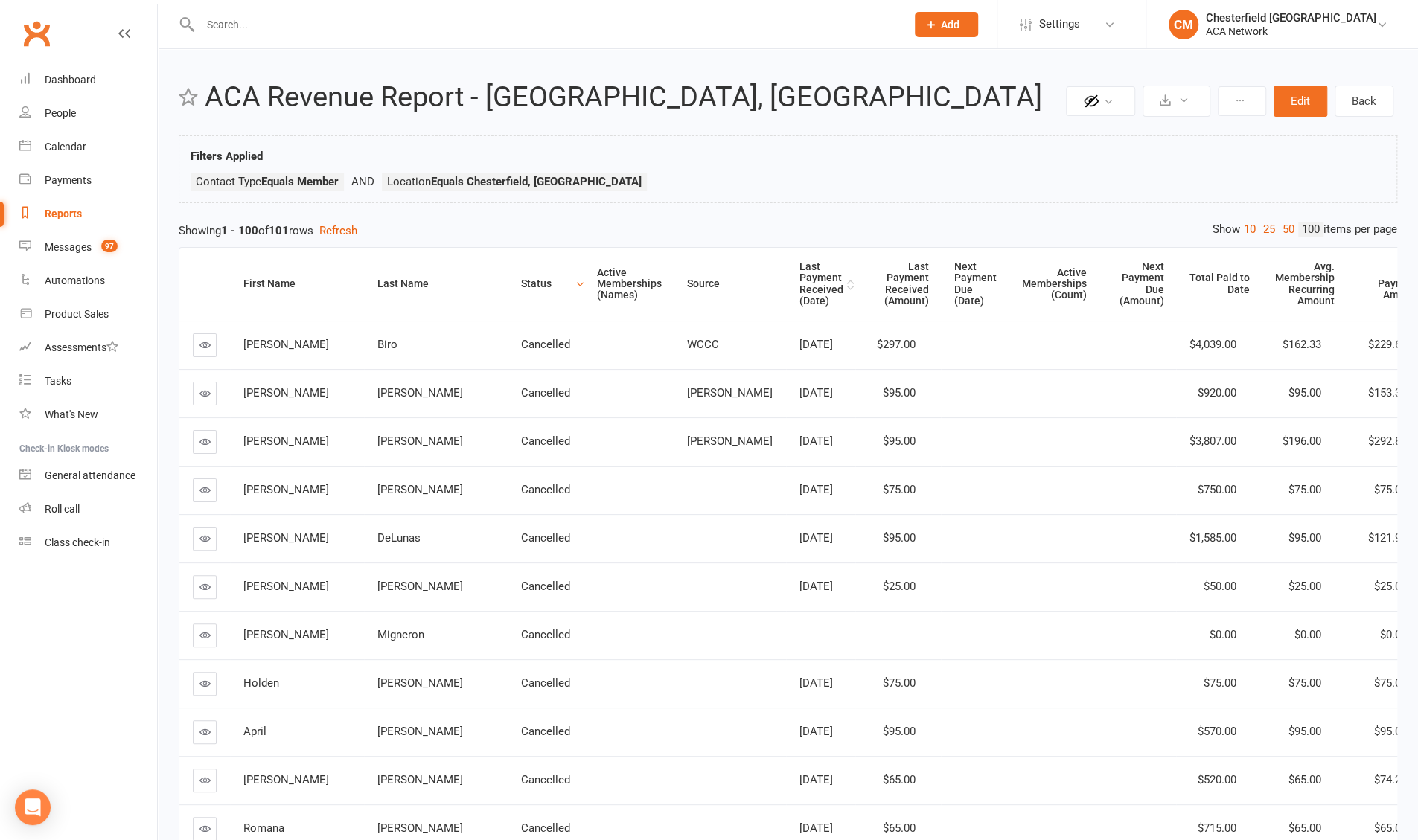
click at [491, 294] on div "Last Payment Received (Date)" at bounding box center [822, 284] width 44 height 46
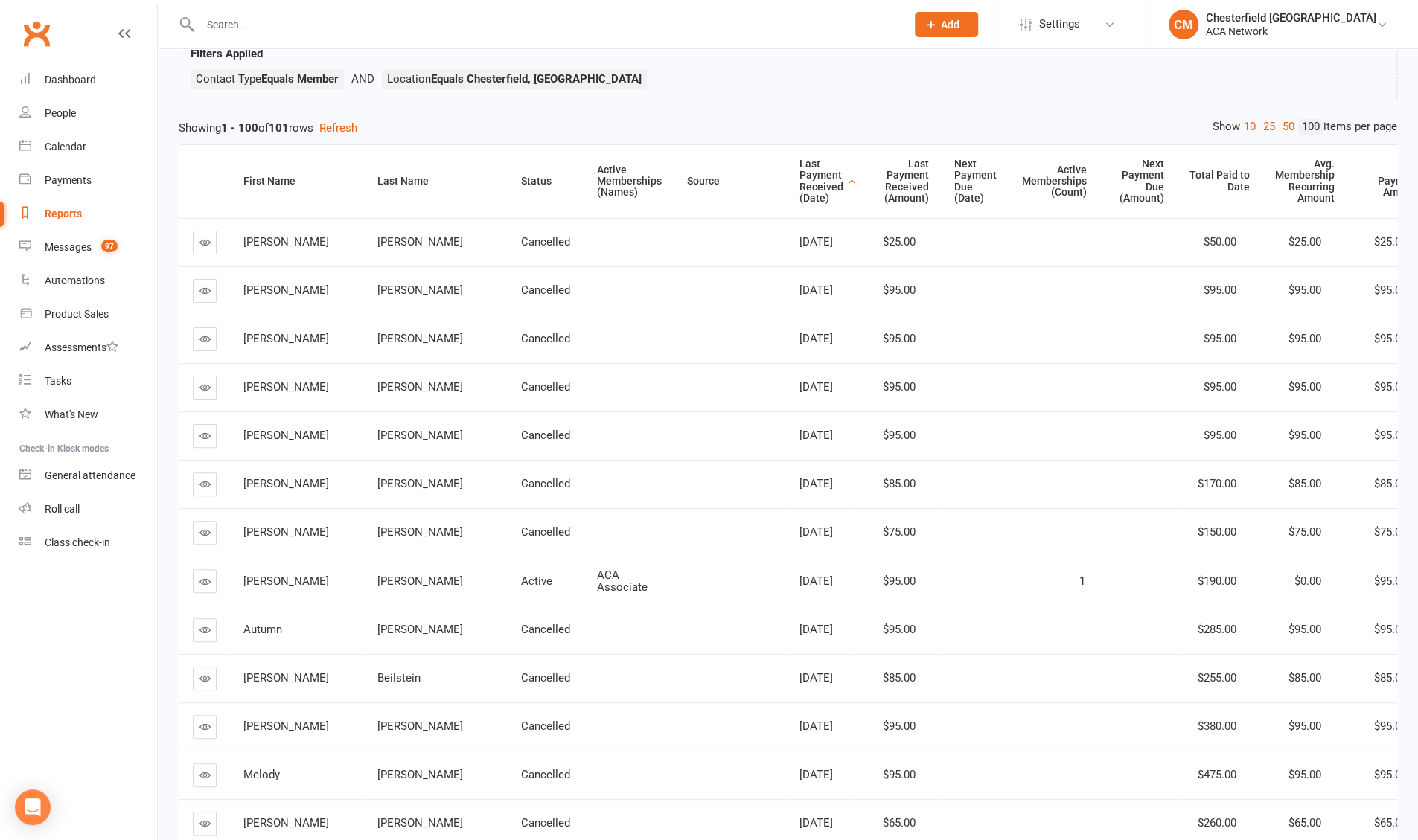
scroll to position [76, 0]
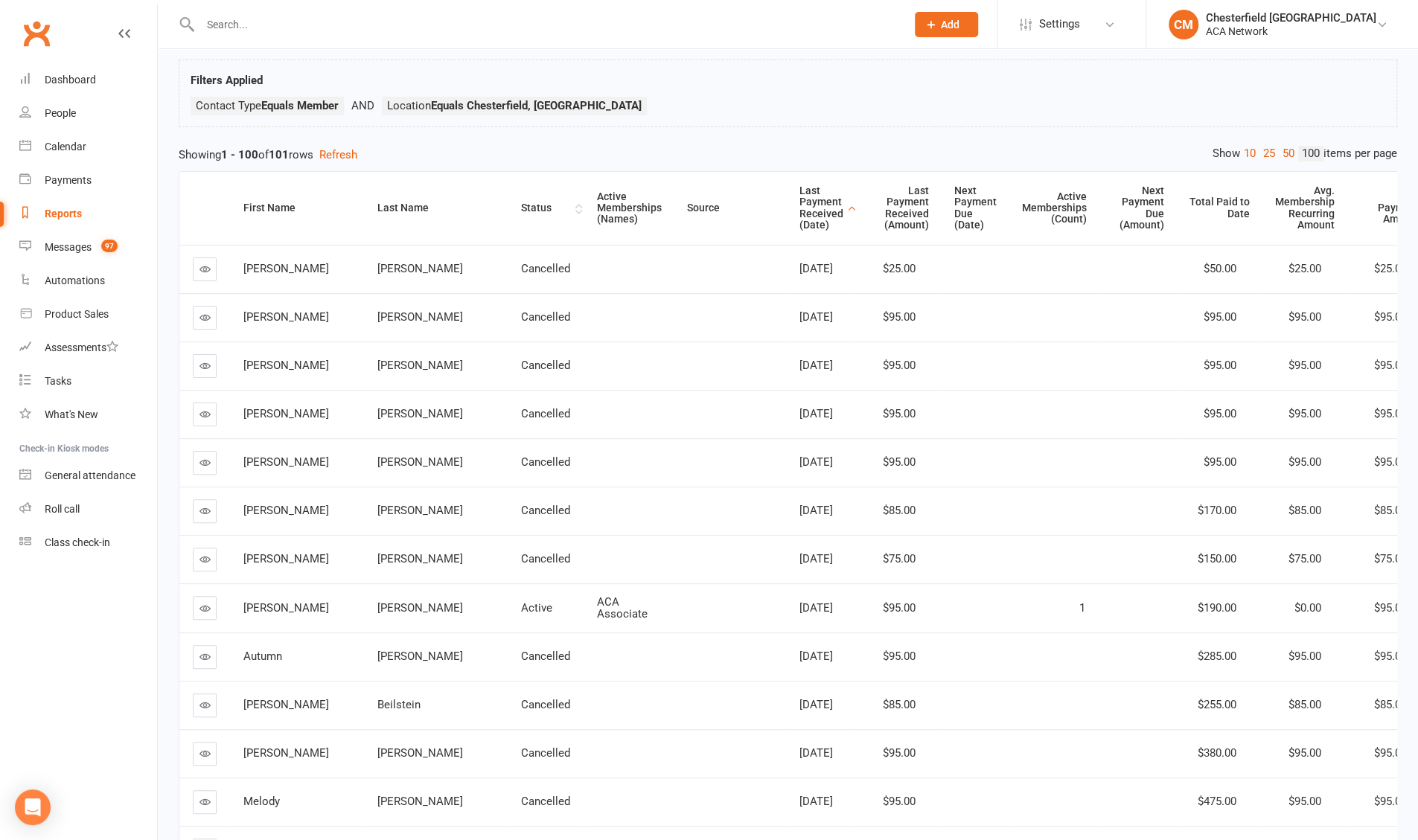
click at [491, 203] on div "Status" at bounding box center [546, 208] width 51 height 11
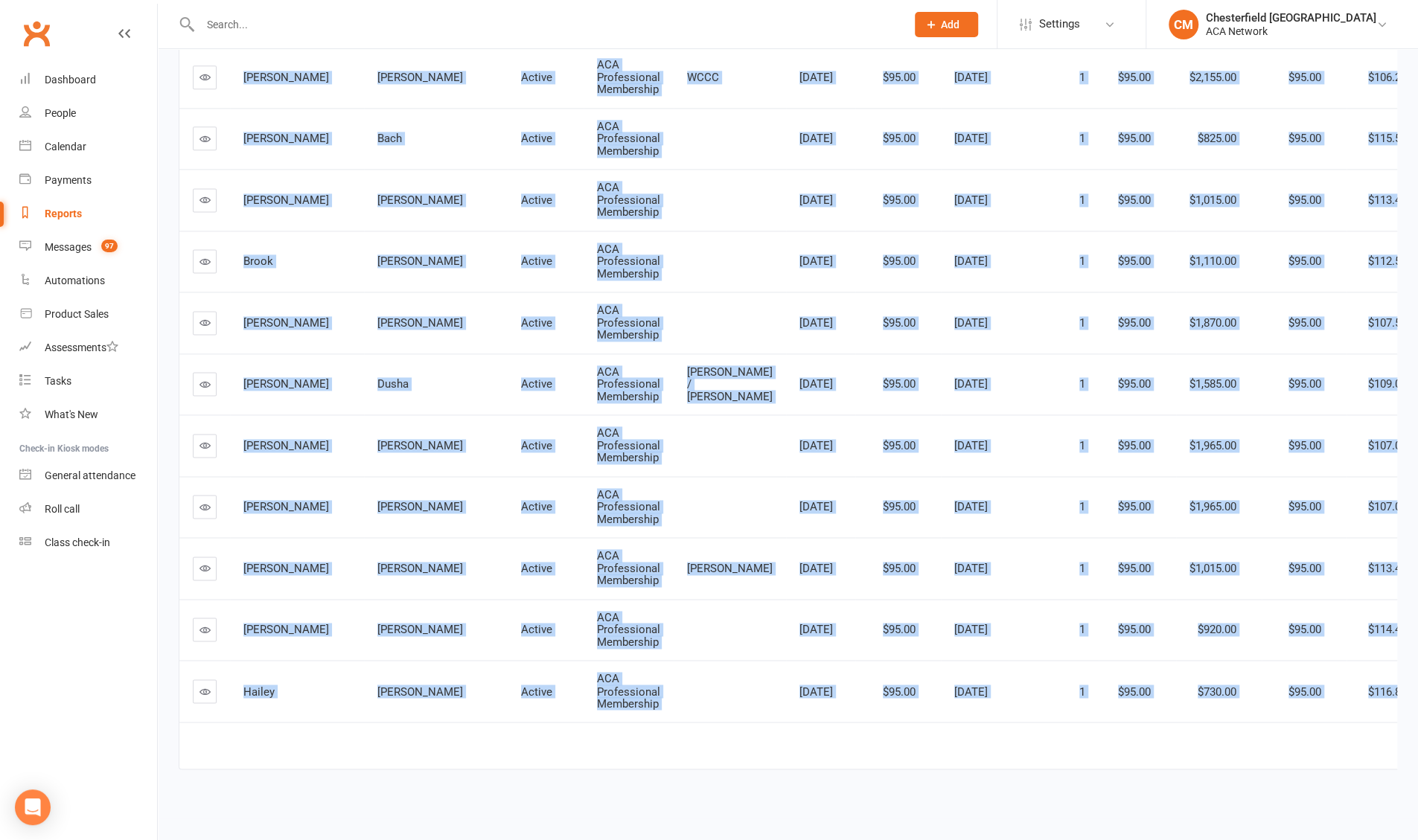
scroll to position [5719, 0]
drag, startPoint x: 248, startPoint y: 323, endPoint x: 454, endPoint y: 743, distance: 467.8
copy table "[PERSON_NAME] Active ACA Professional Membership [DATE] $95.00 [DATE] 1 $95.00 …"
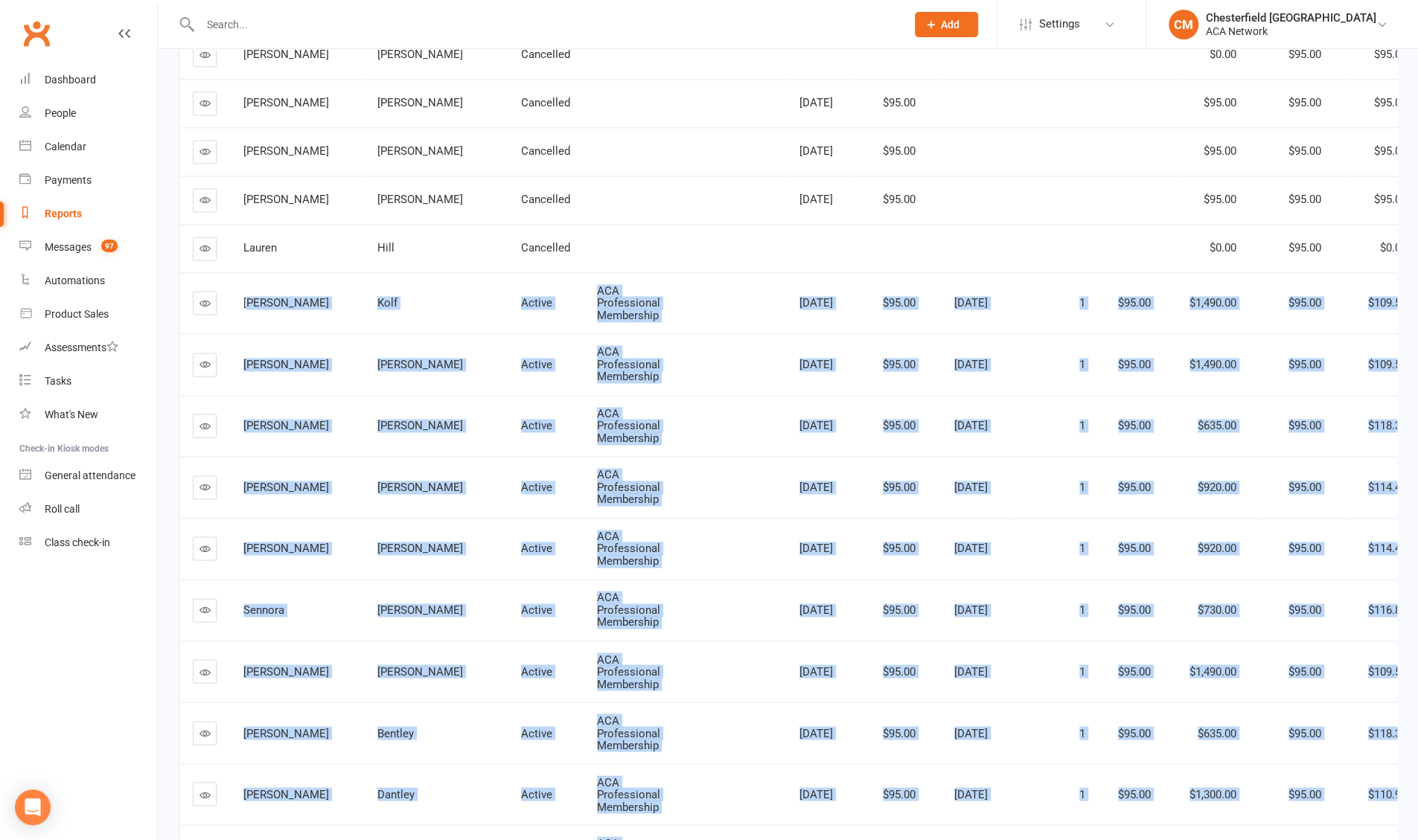
scroll to position [1477, 0]
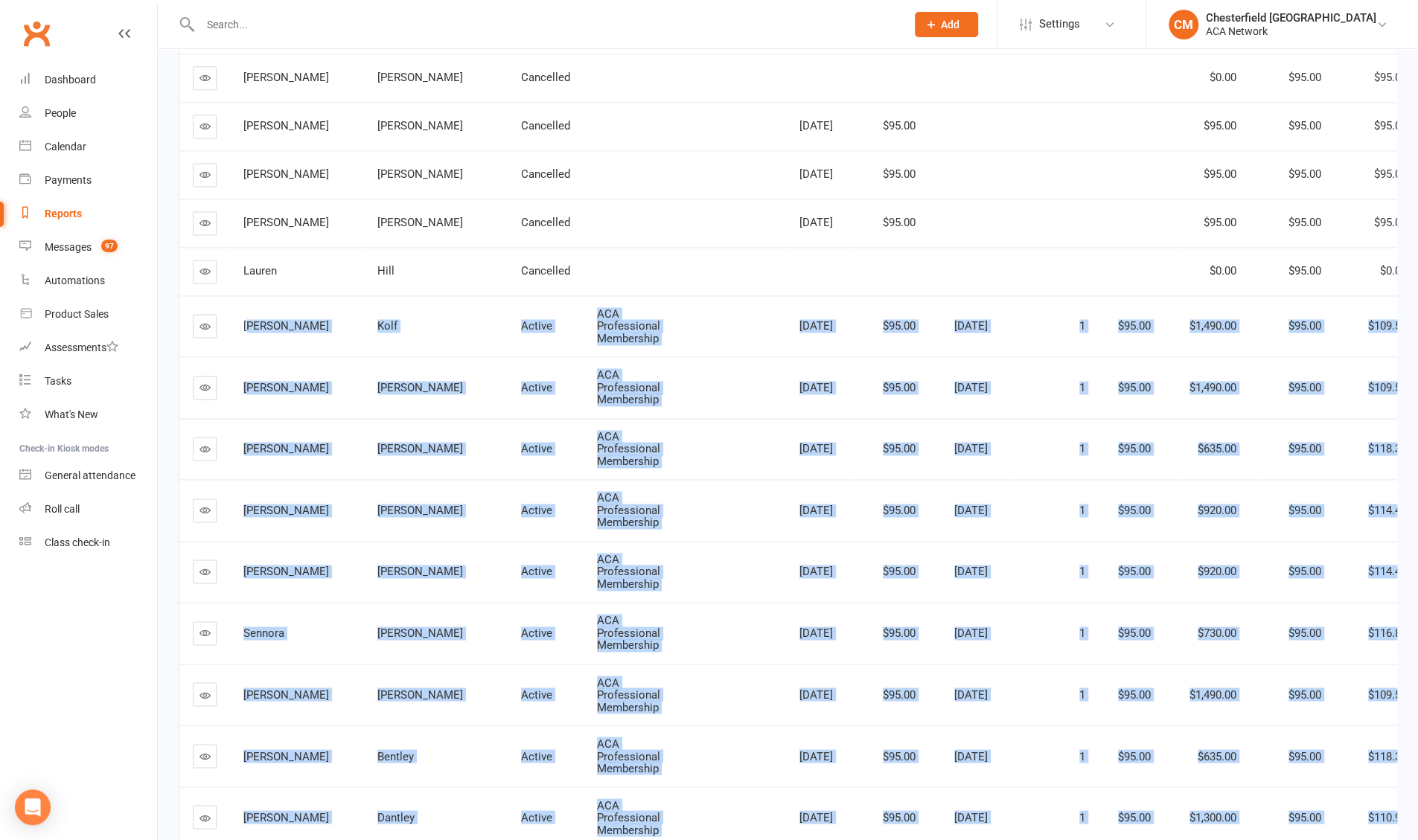
click at [491, 394] on td "ACA Professional Membership" at bounding box center [629, 387] width 90 height 62
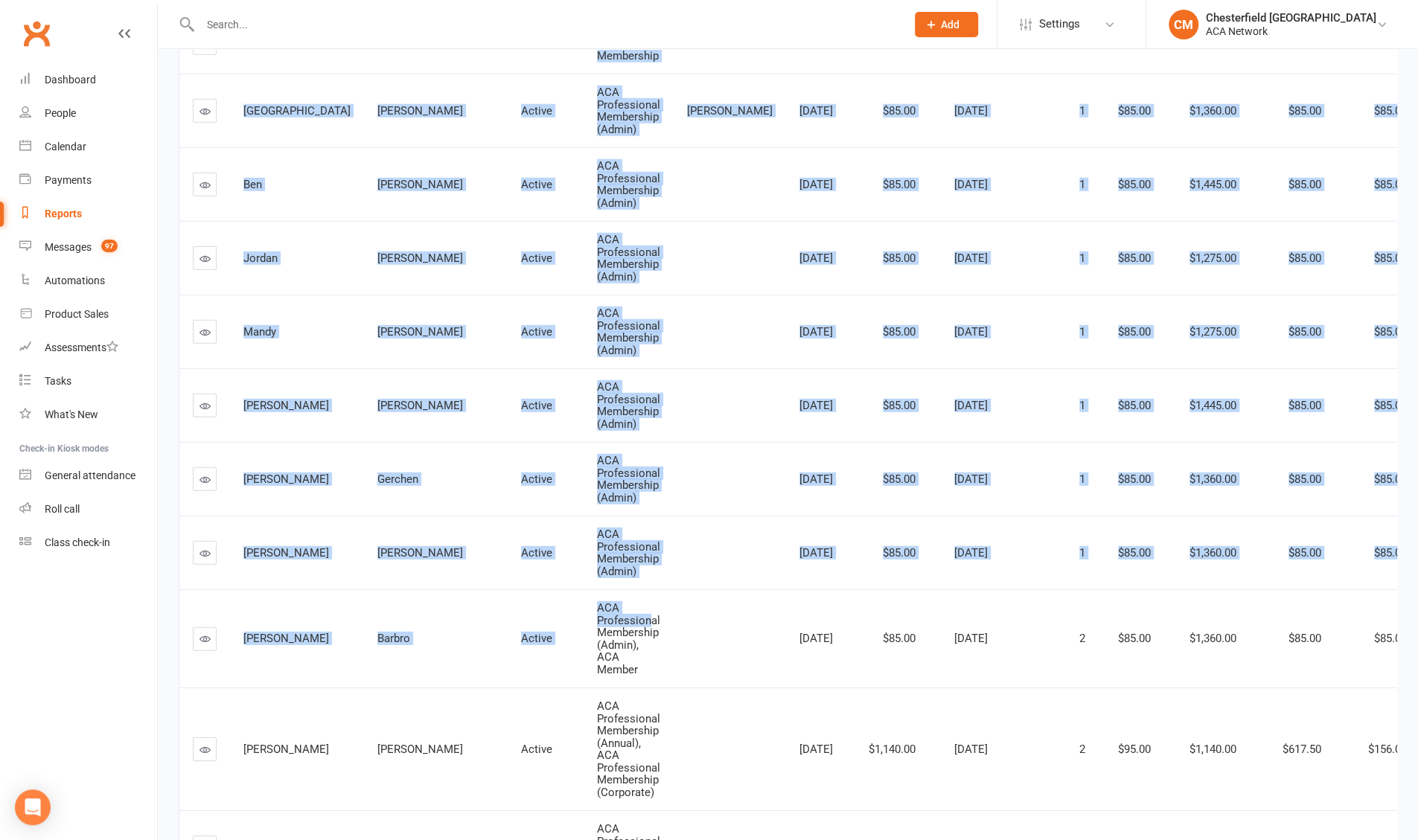
scroll to position [3039, 0]
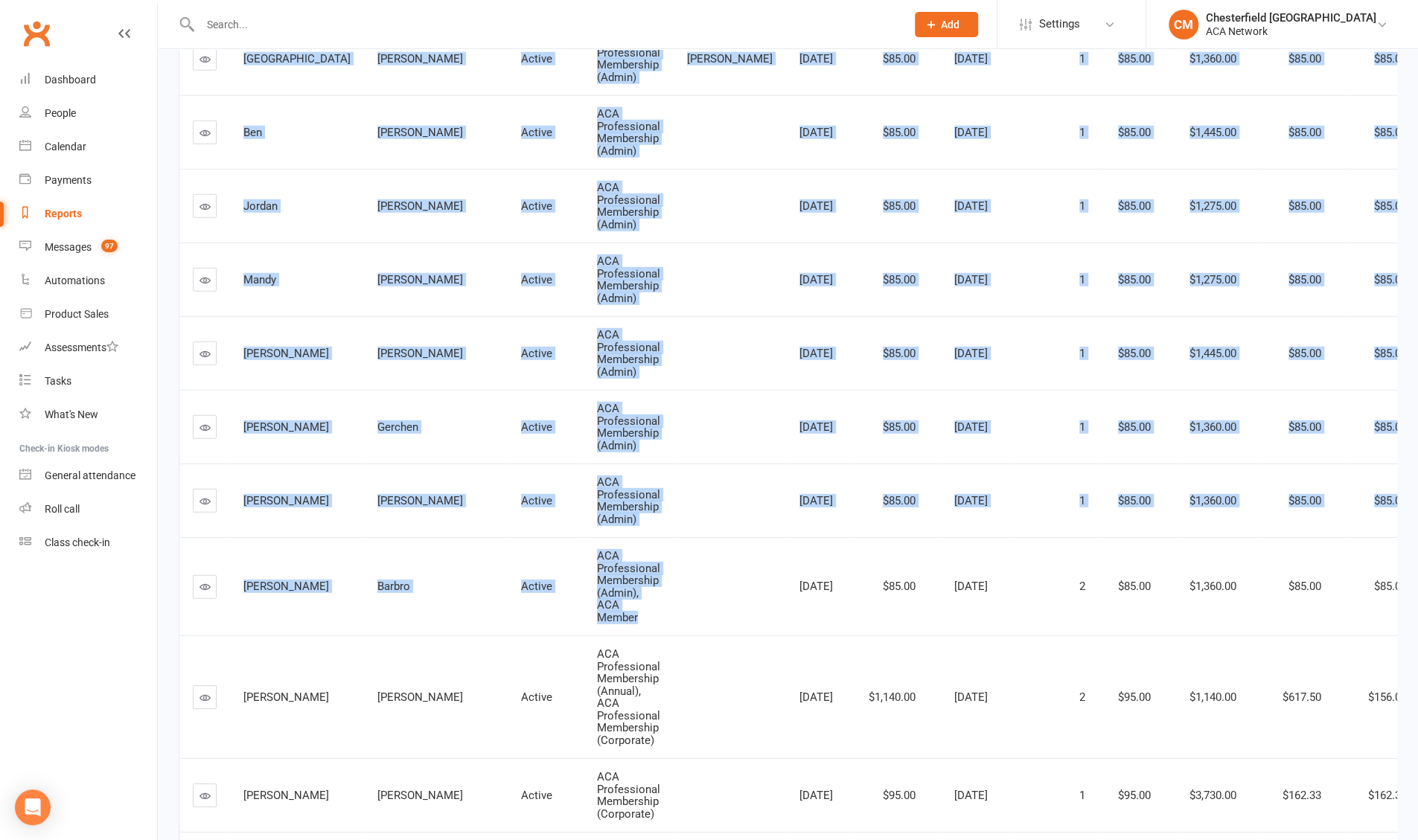
drag, startPoint x: 491, startPoint y: 325, endPoint x: 544, endPoint y: 641, distance: 320.4
click at [491, 472] on tbody "[PERSON_NAME] WCCC [DATE] $297.00 $4,039.00 $162.33 $229.67 1 0 [PERSON_NAME] C…" at bounding box center [884, 328] width 1410 height 6093
copy tbody "ACA Professional Membership [DATE] $95.00 [DATE] 1 $95.00 $1,490.00 $95.00 $109…"
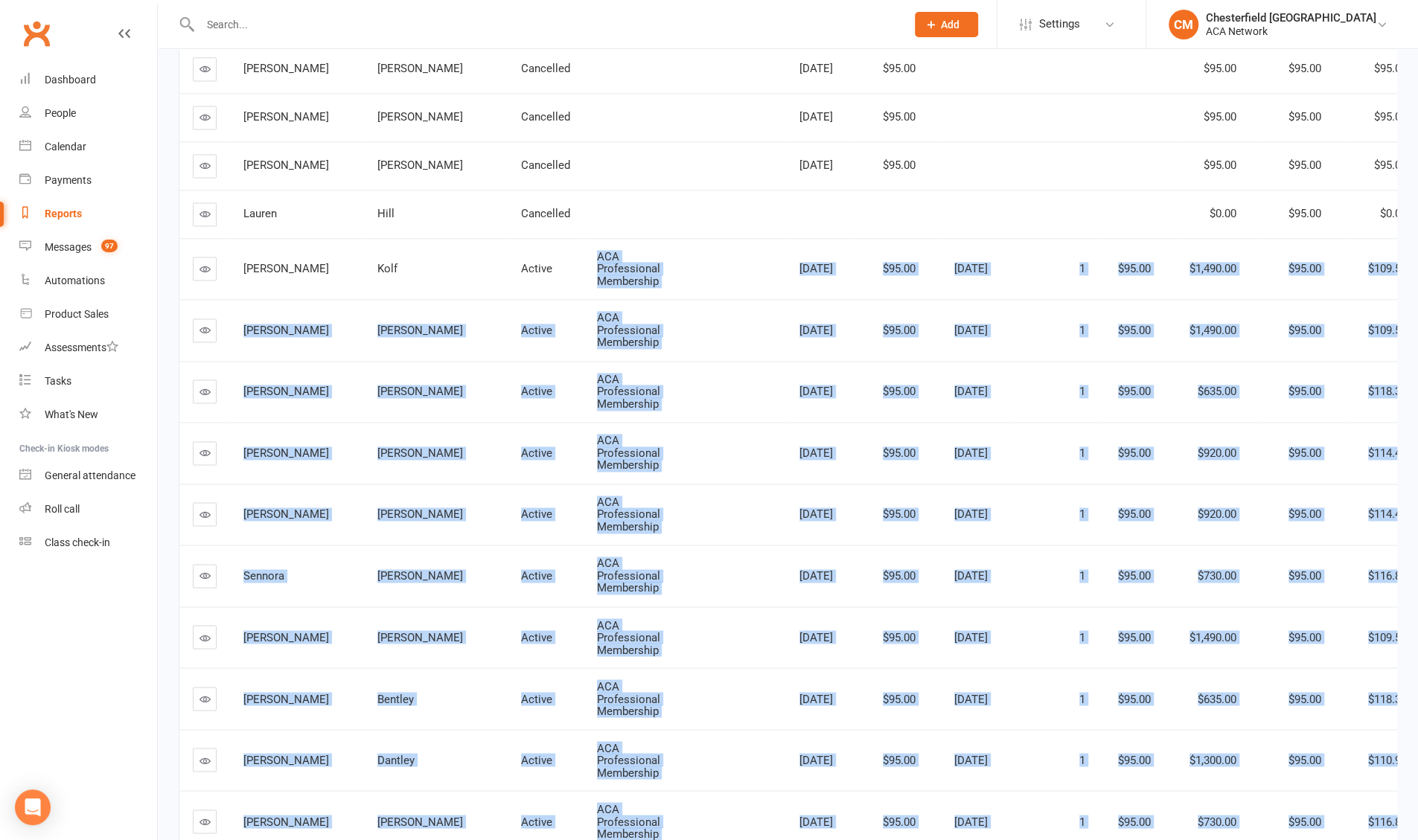
scroll to position [1551, 0]
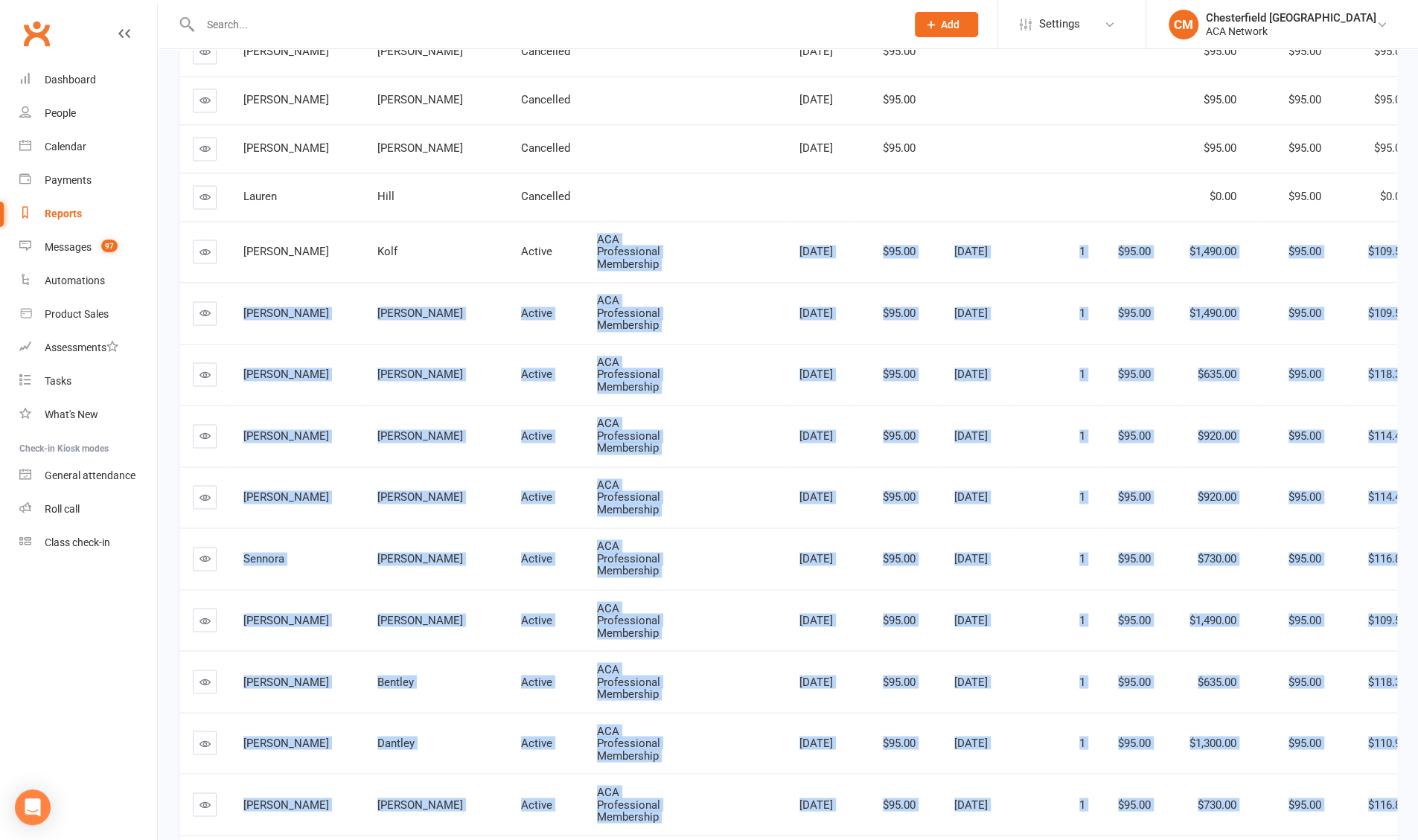
click at [47, 216] on div "Reports" at bounding box center [63, 213] width 37 height 12
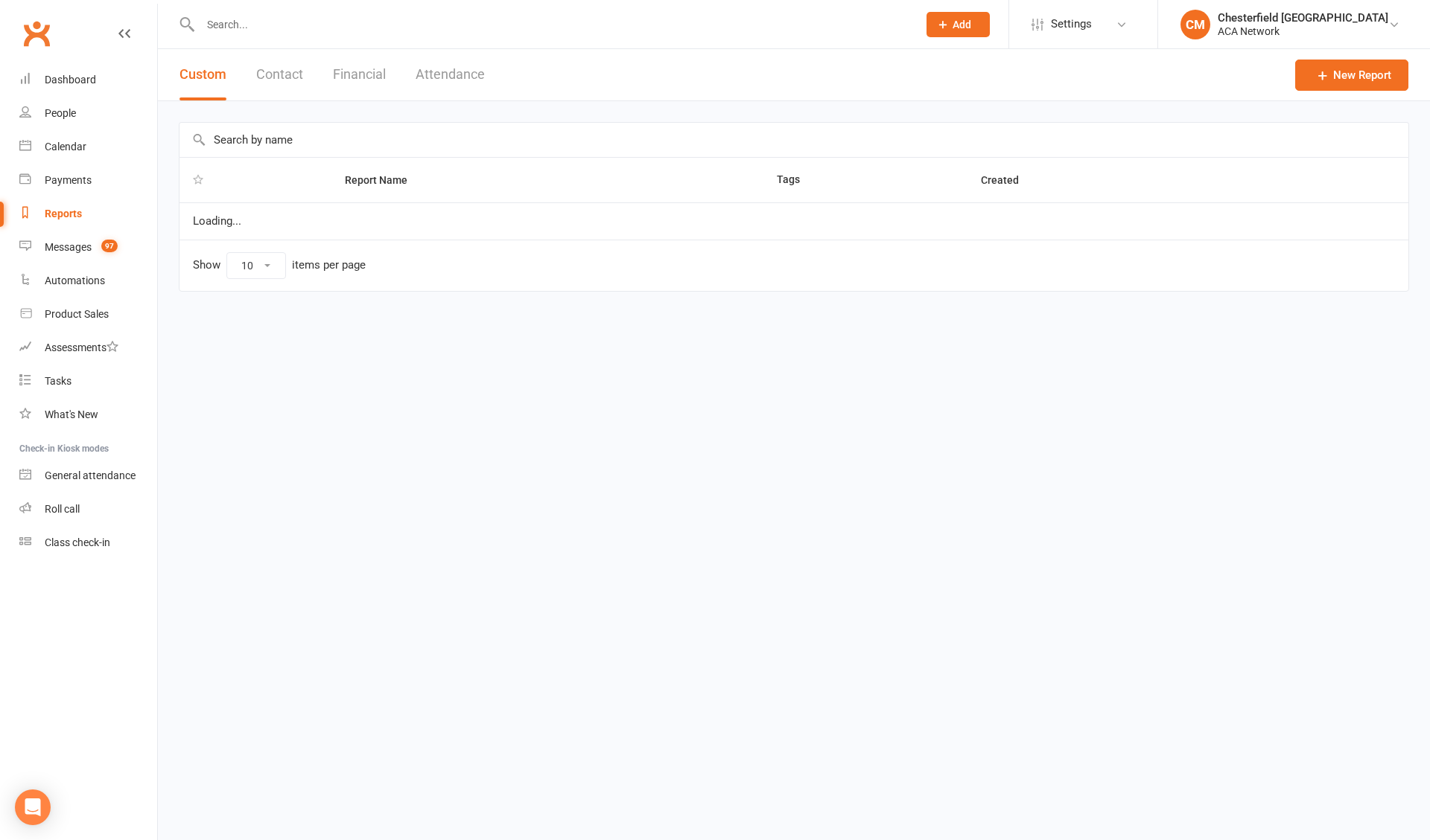
select select "100"
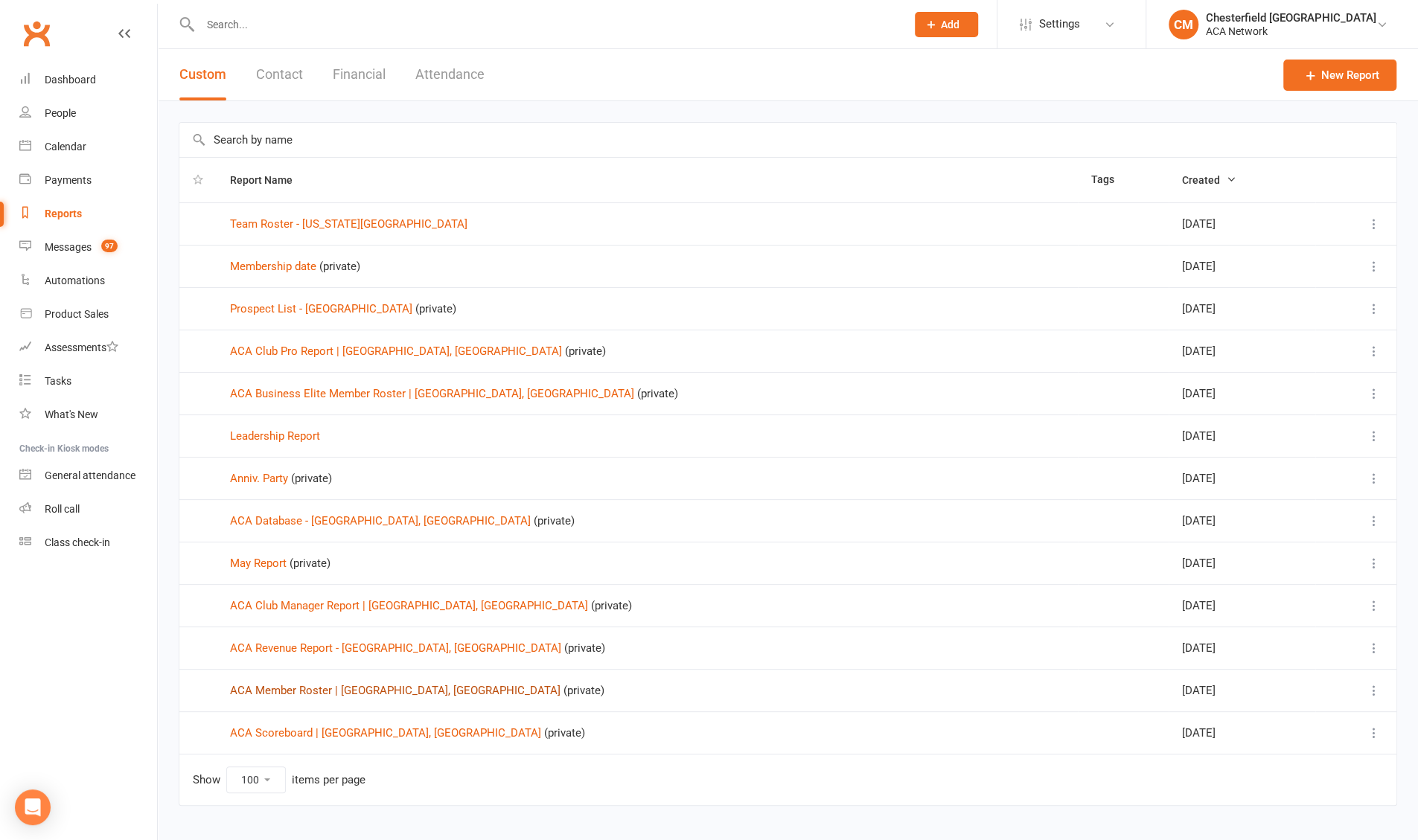
click at [294, 472] on link "ACA Member Roster | [GEOGRAPHIC_DATA], [GEOGRAPHIC_DATA]" at bounding box center [395, 691] width 330 height 13
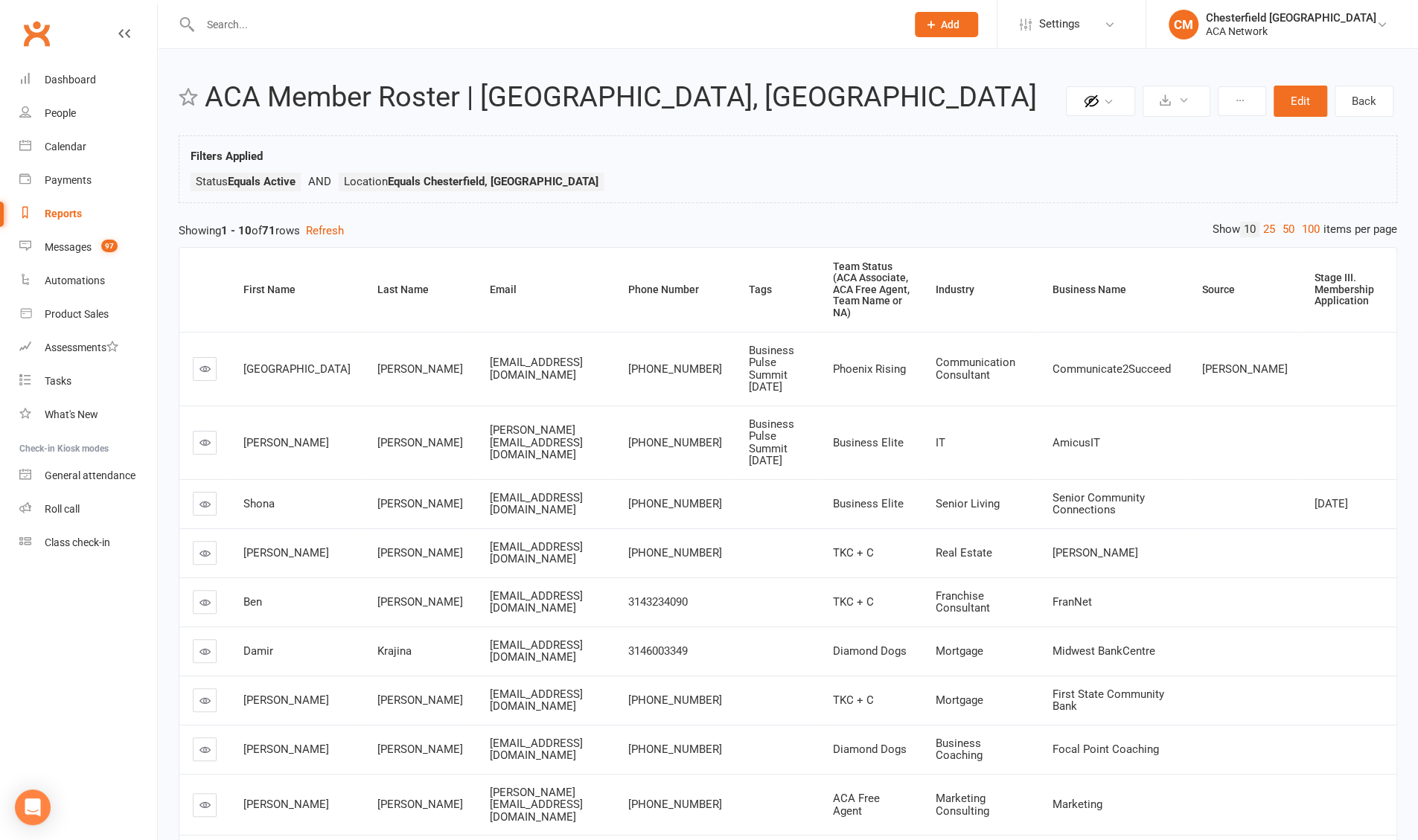
click at [491, 226] on link "100" at bounding box center [1311, 230] width 26 height 16
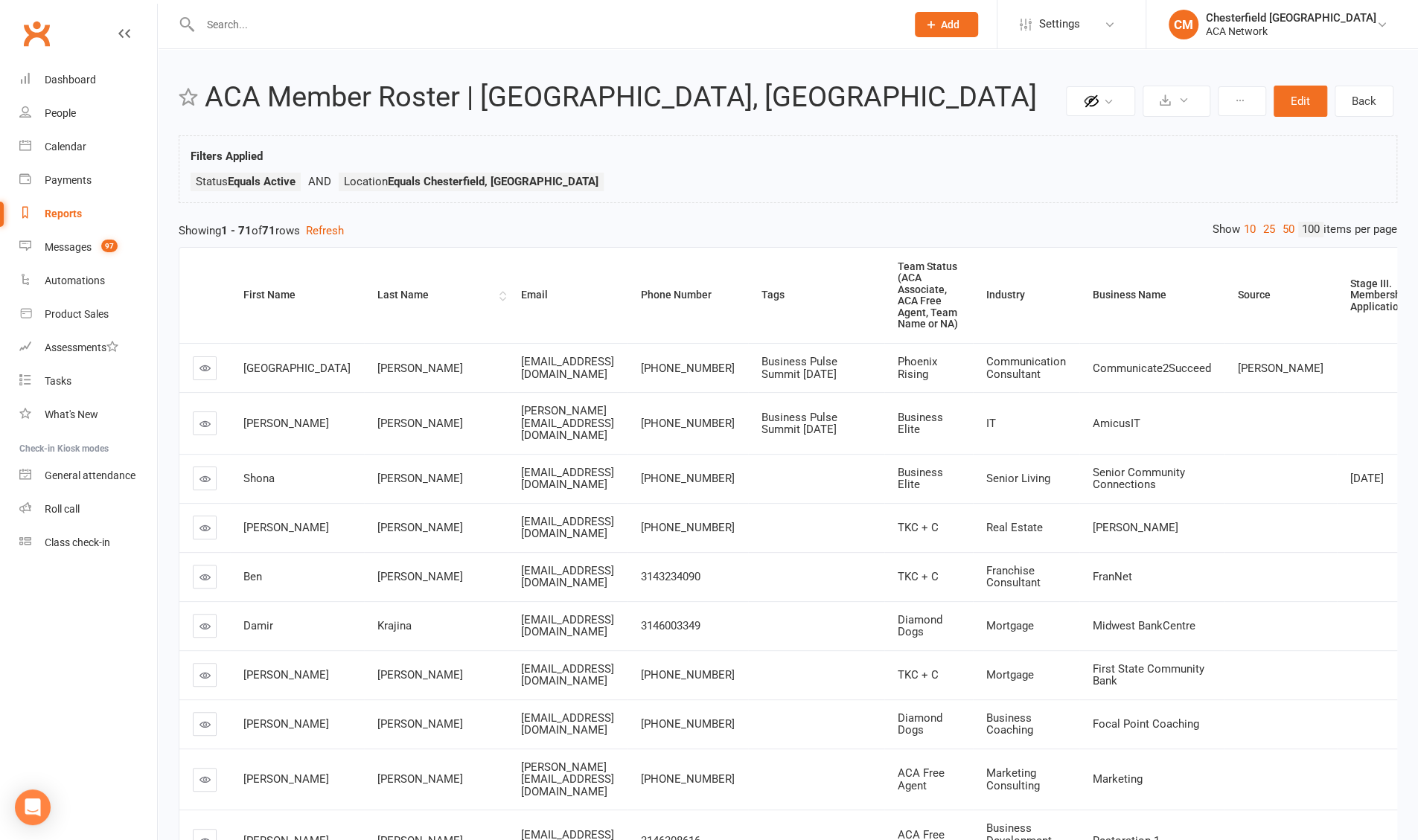
click at [378, 290] on div "Last Name" at bounding box center [437, 295] width 118 height 11
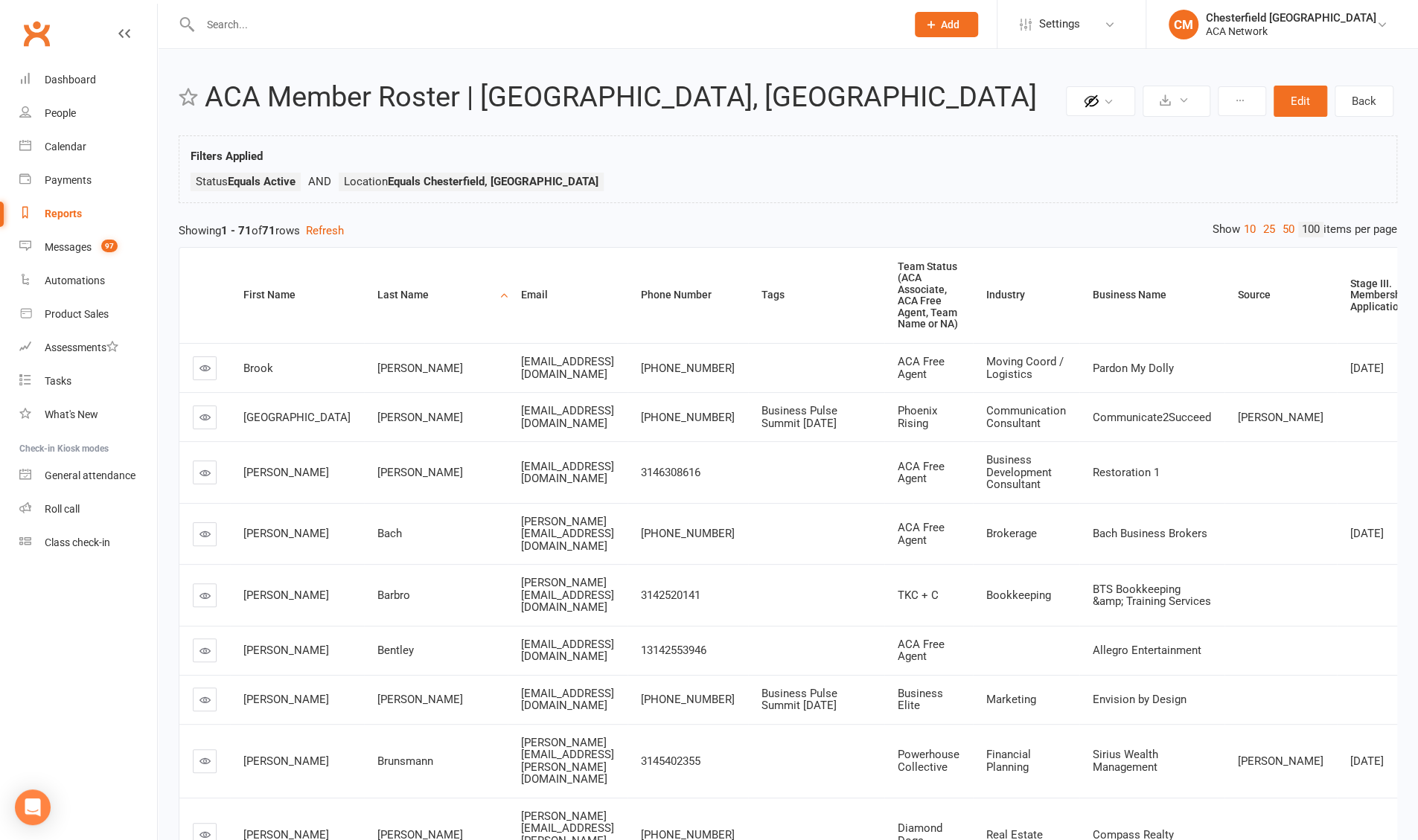
click at [378, 290] on div "Last Name" at bounding box center [437, 295] width 118 height 11
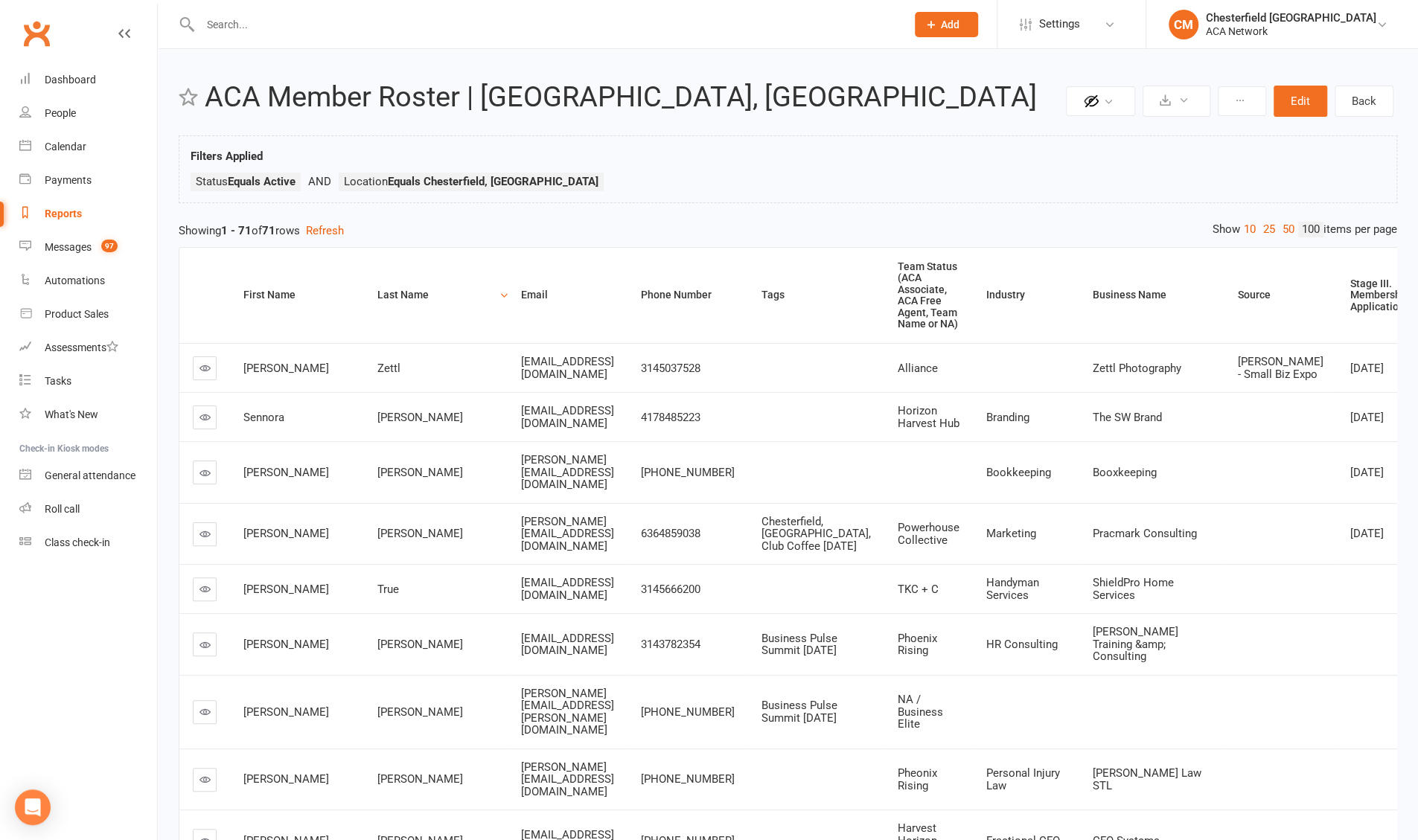
click at [62, 212] on div "Reports" at bounding box center [63, 213] width 37 height 12
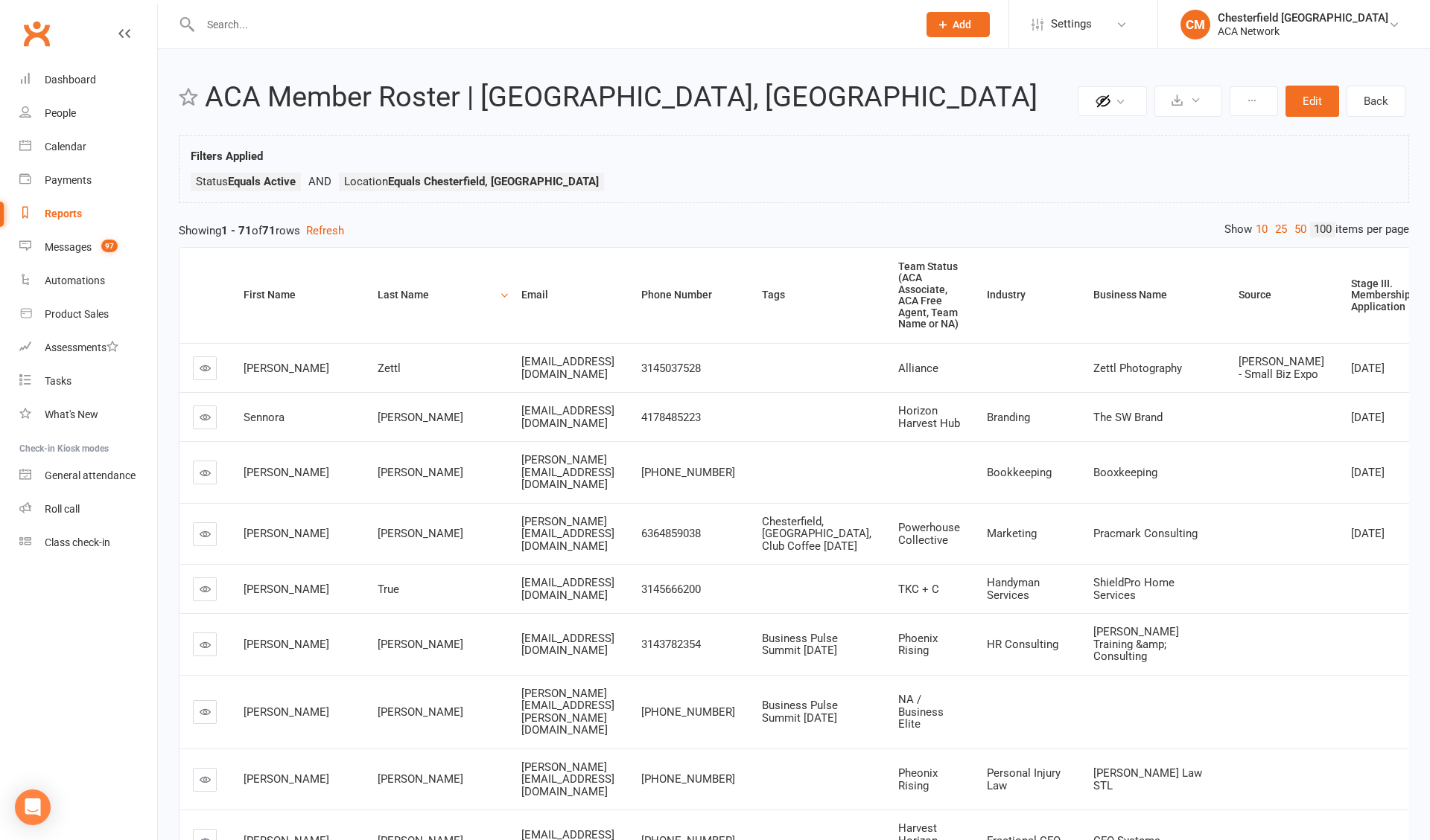
select select "100"
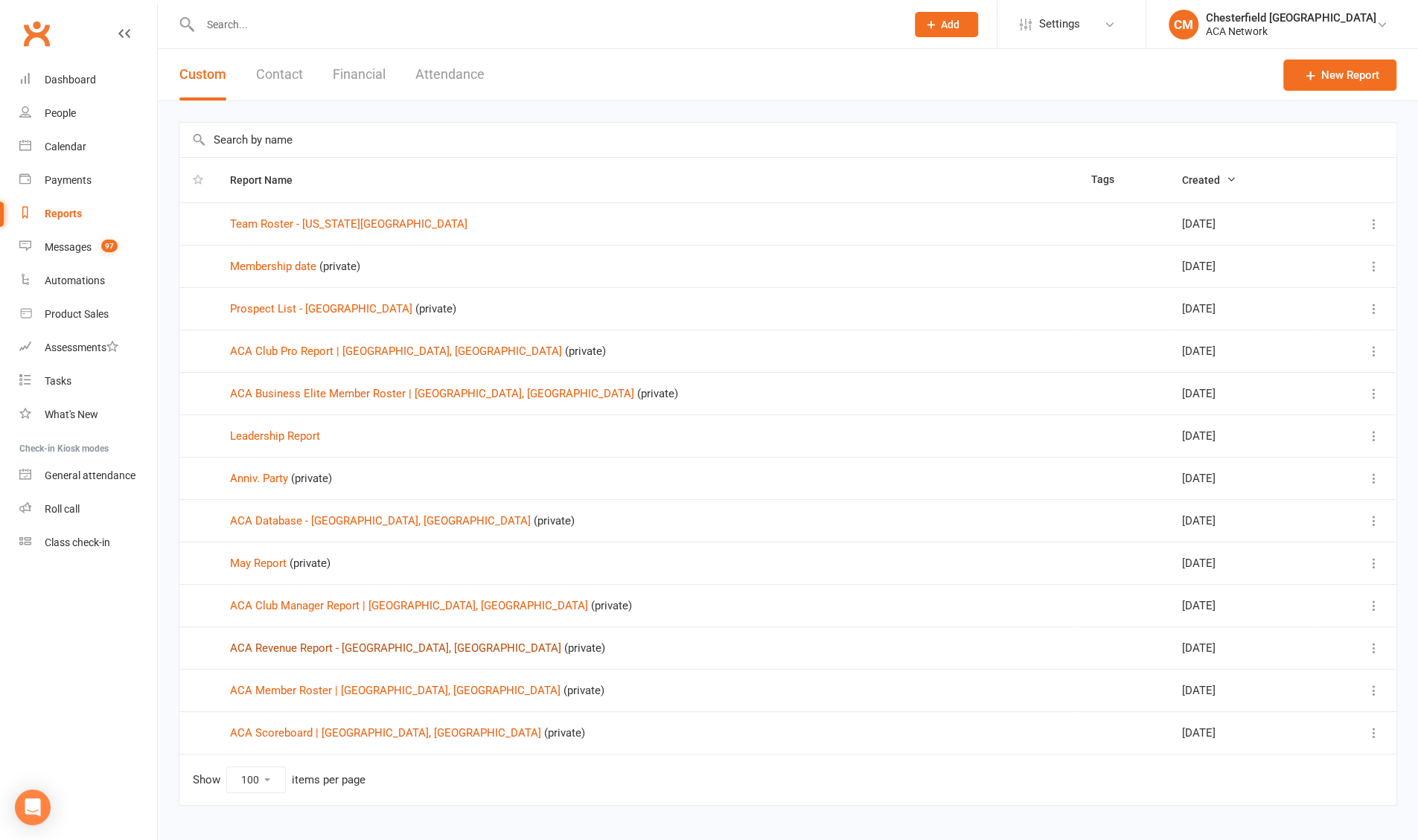
click at [315, 472] on link "ACA Revenue Report - [GEOGRAPHIC_DATA], [GEOGRAPHIC_DATA]" at bounding box center [395, 648] width 331 height 13
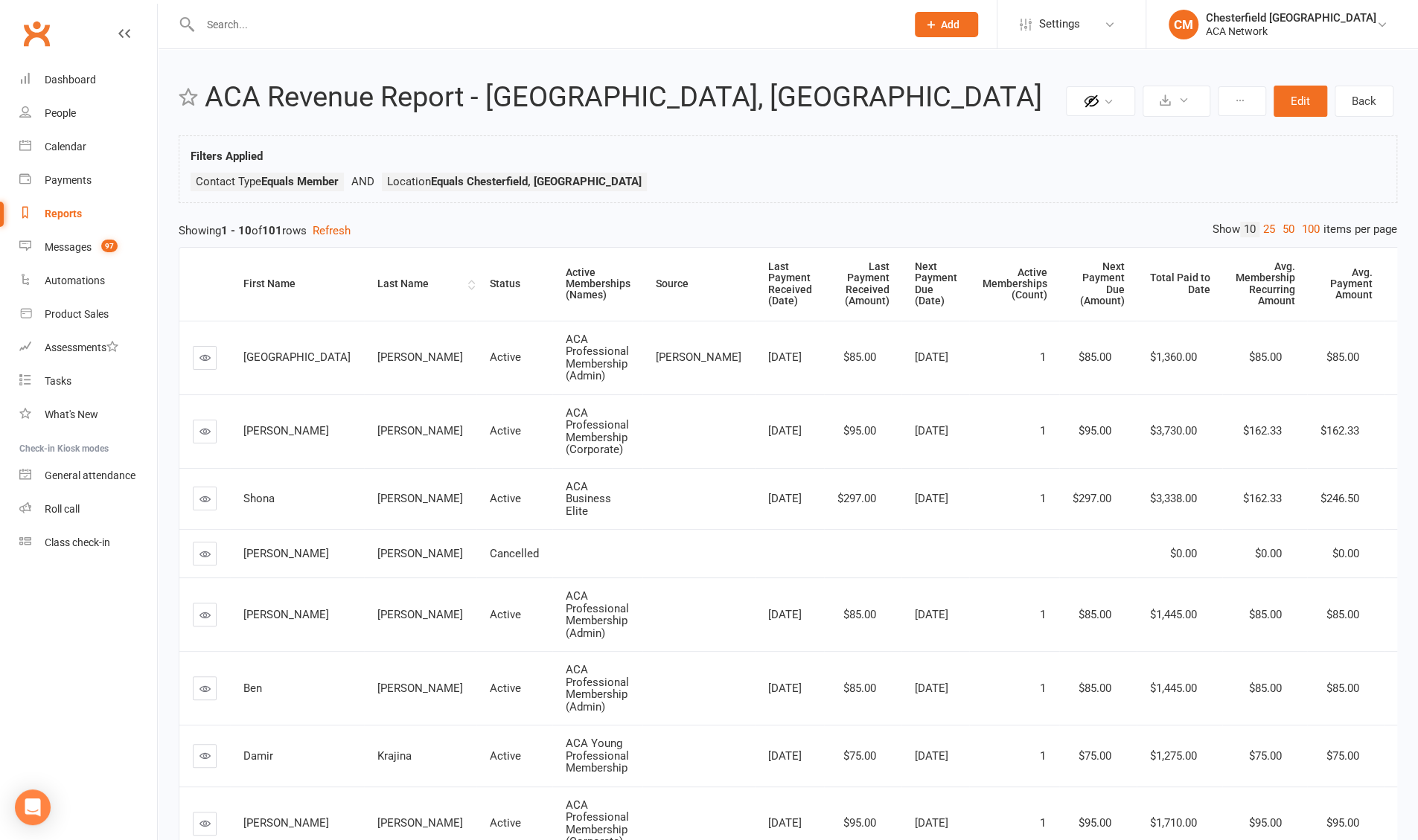
click at [378, 287] on div "Last Name" at bounding box center [421, 284] width 87 height 11
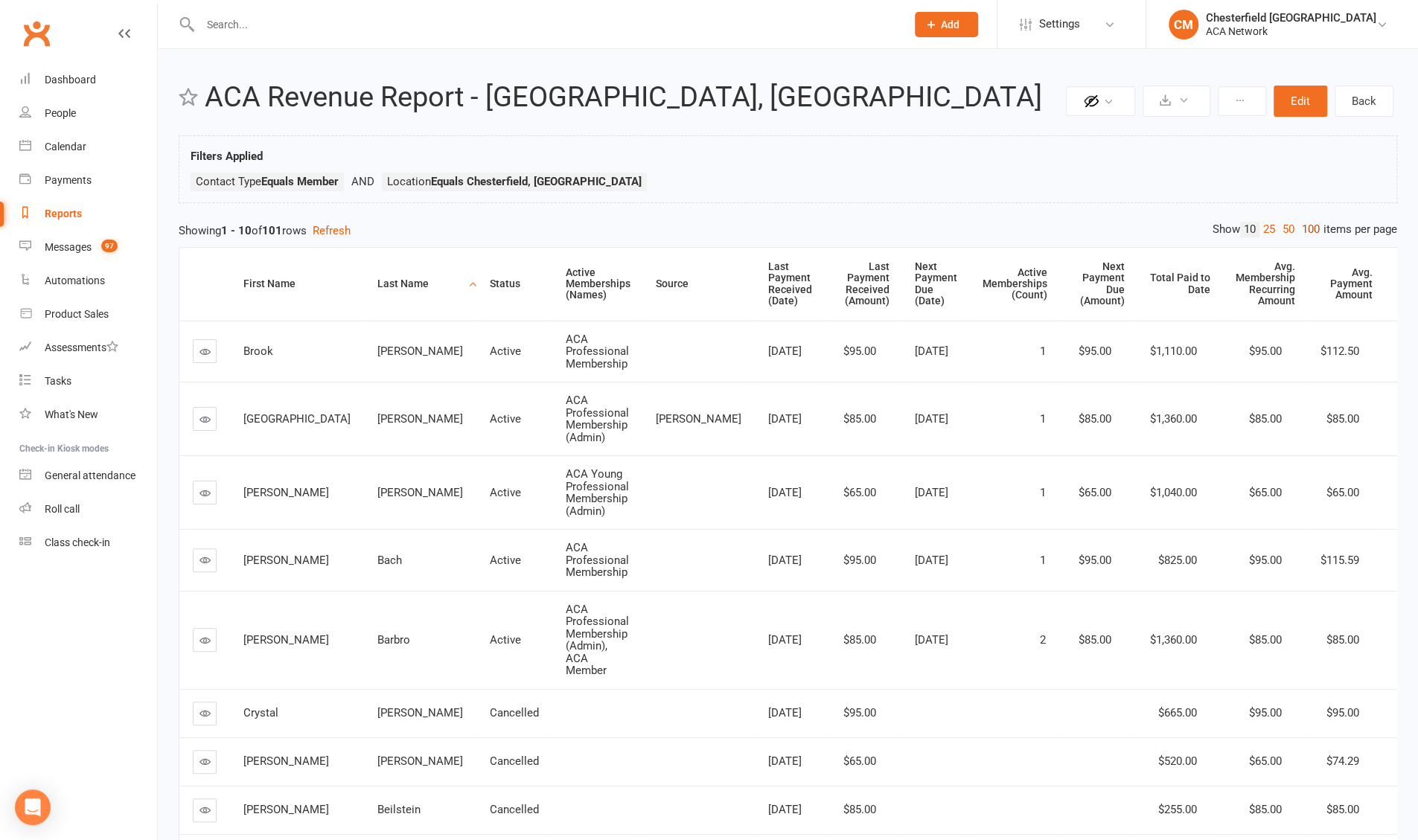
click at [491, 230] on link "100" at bounding box center [1311, 230] width 26 height 16
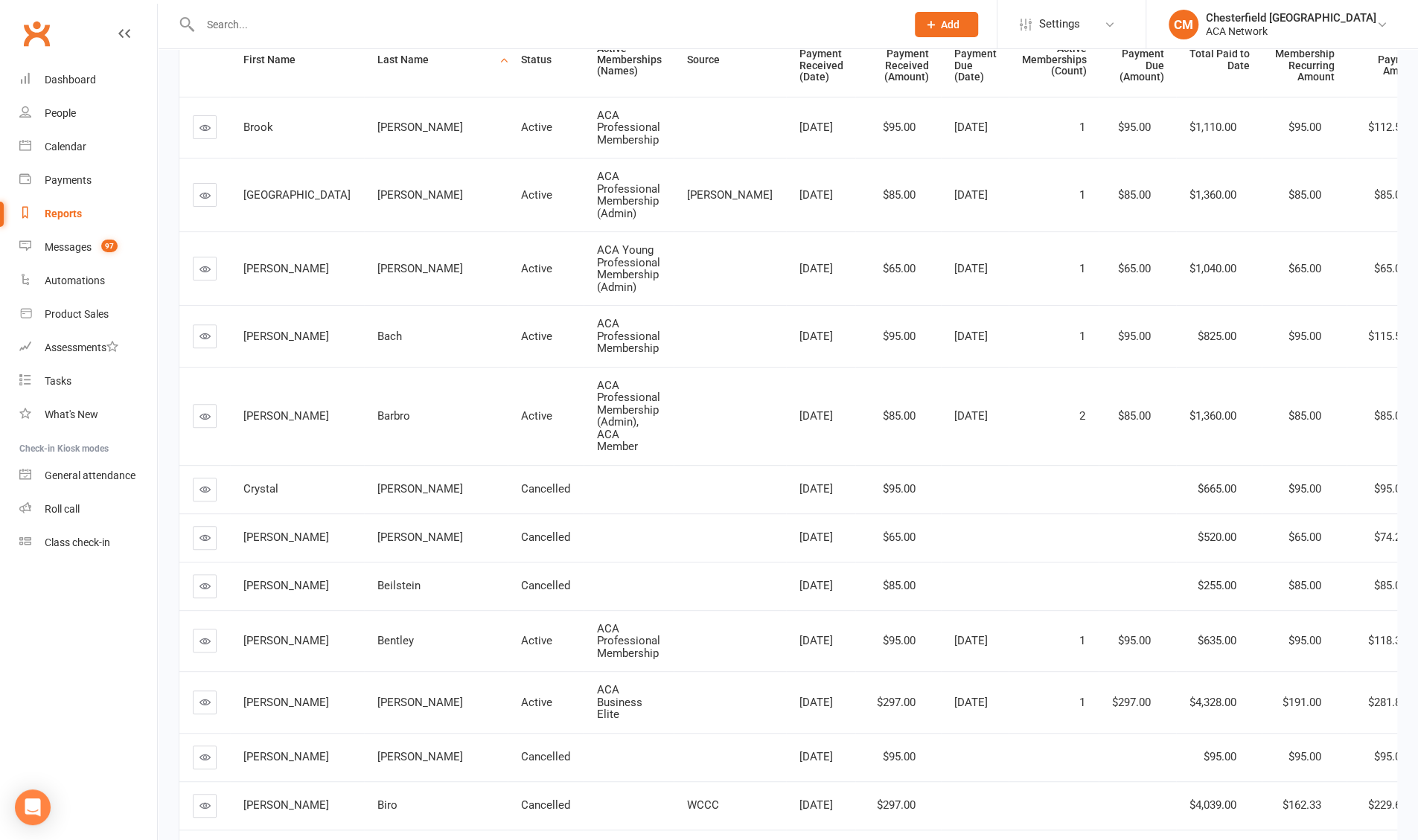
scroll to position [223, 0]
click at [68, 215] on div "Reports" at bounding box center [63, 213] width 37 height 12
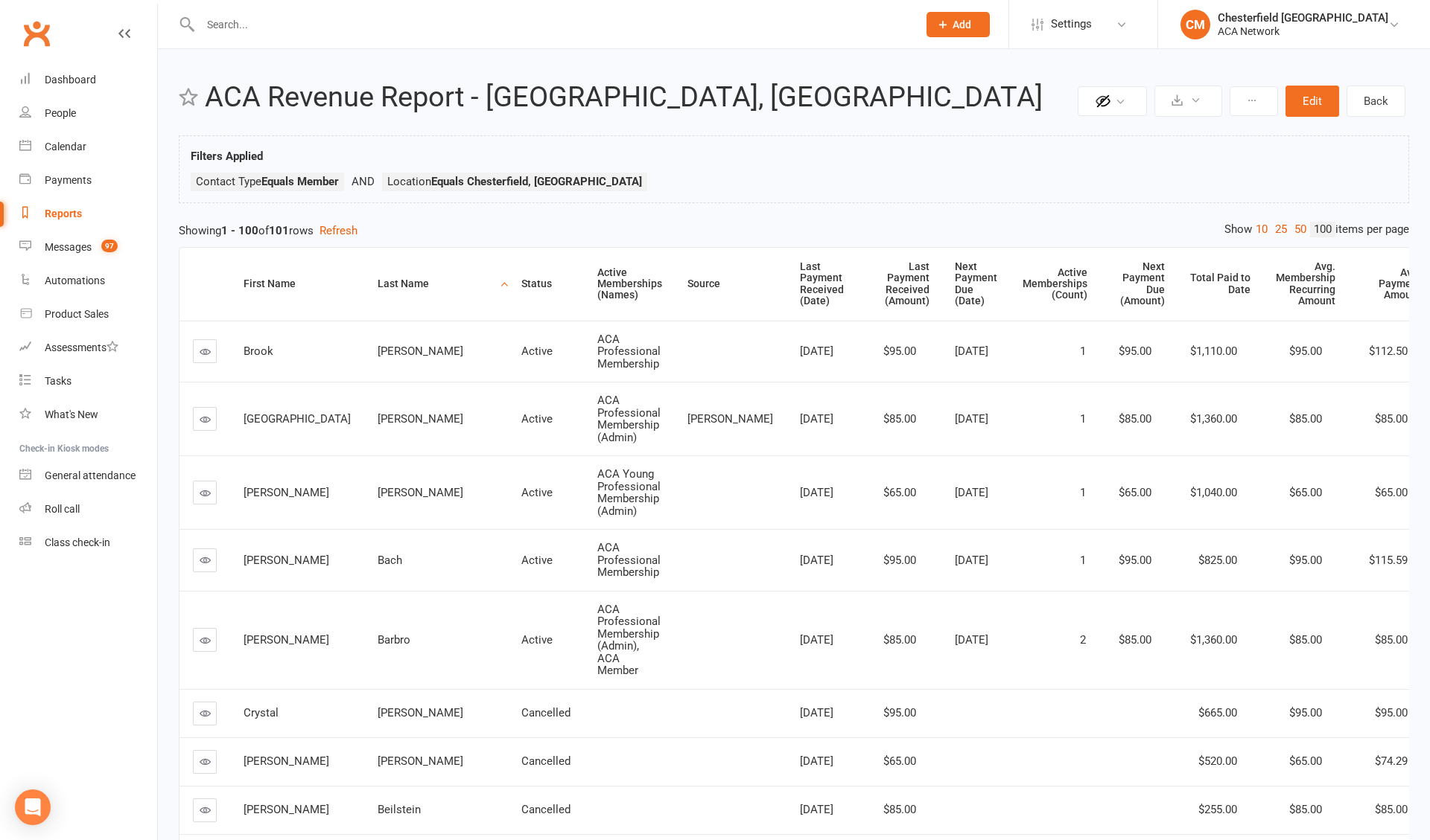
select select "100"
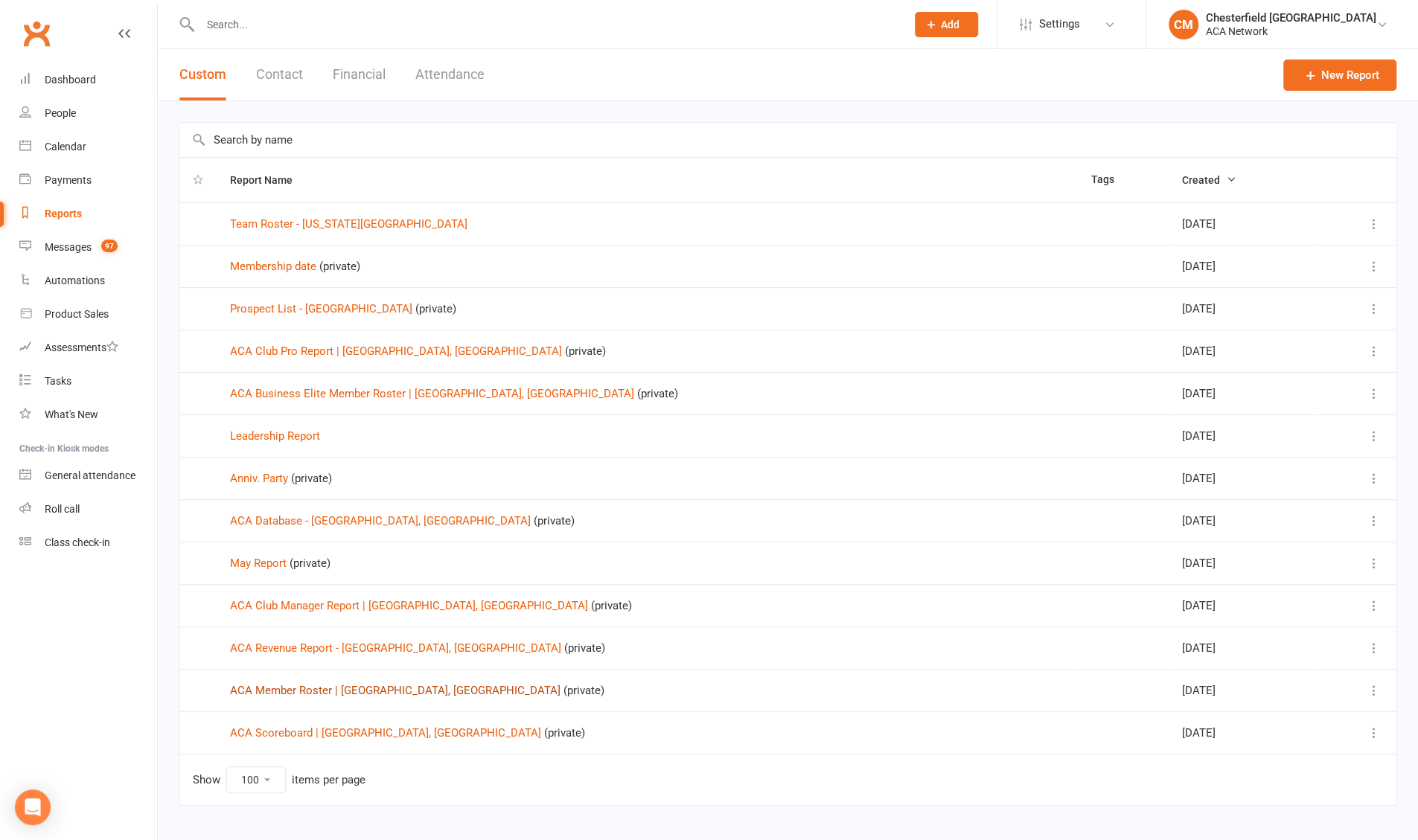
click at [307, 472] on link "ACA Member Roster | [GEOGRAPHIC_DATA], [GEOGRAPHIC_DATA]" at bounding box center [395, 691] width 330 height 13
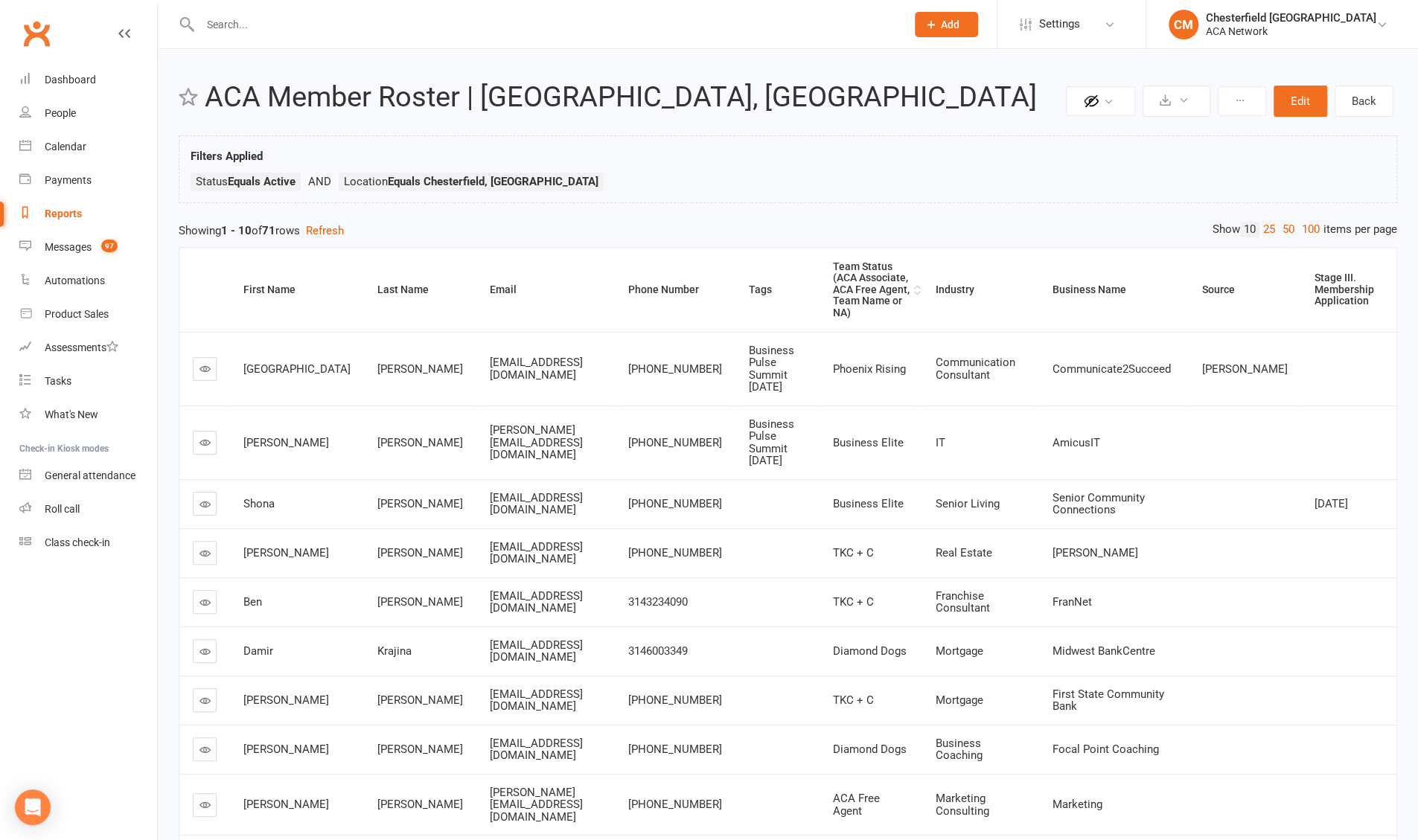
click at [491, 263] on div "Team Status (ACA Associate, ACA Free Agent, Team Name or NA)" at bounding box center [871, 290] width 77 height 58
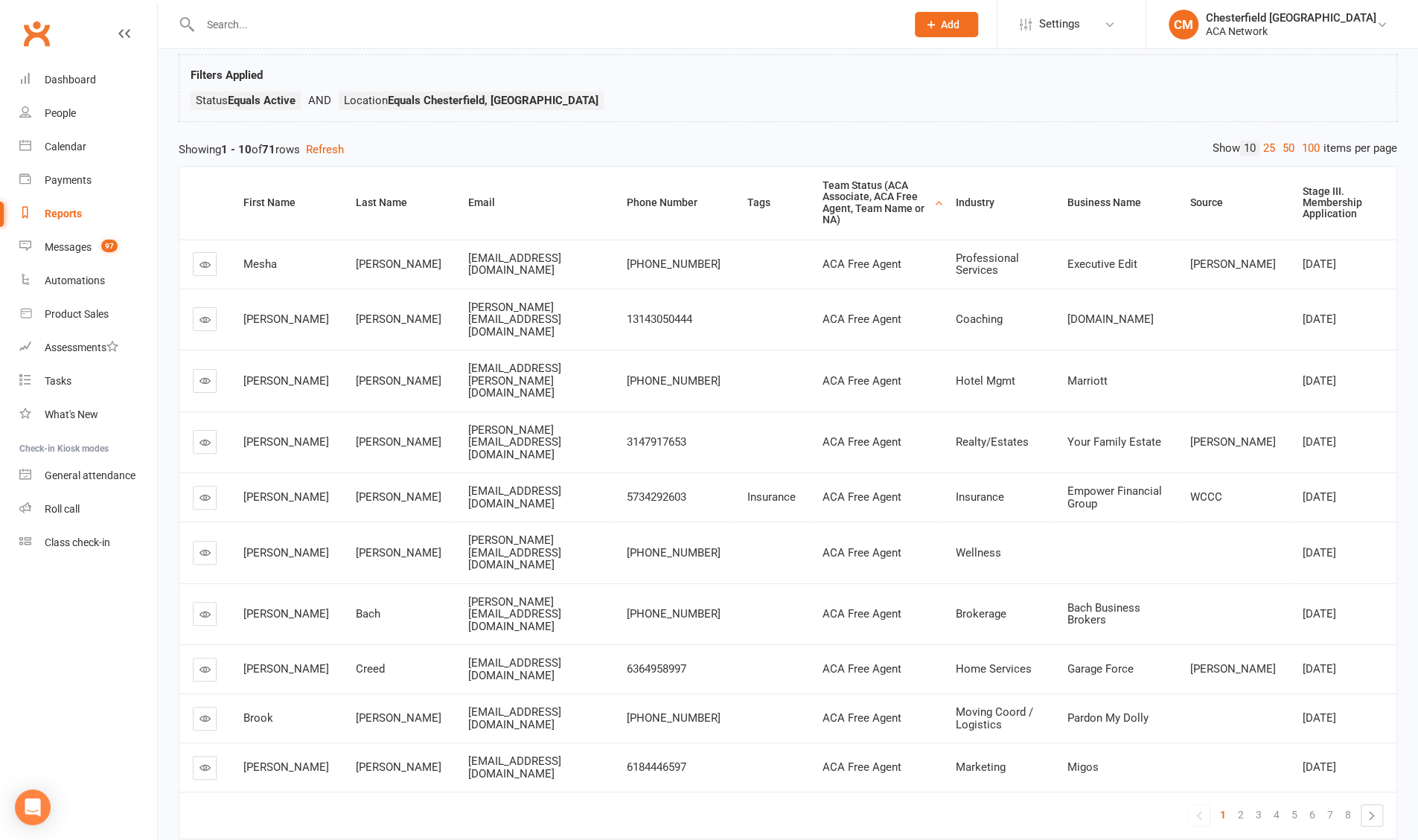
scroll to position [82, 0]
click at [491, 144] on link "100" at bounding box center [1311, 148] width 26 height 16
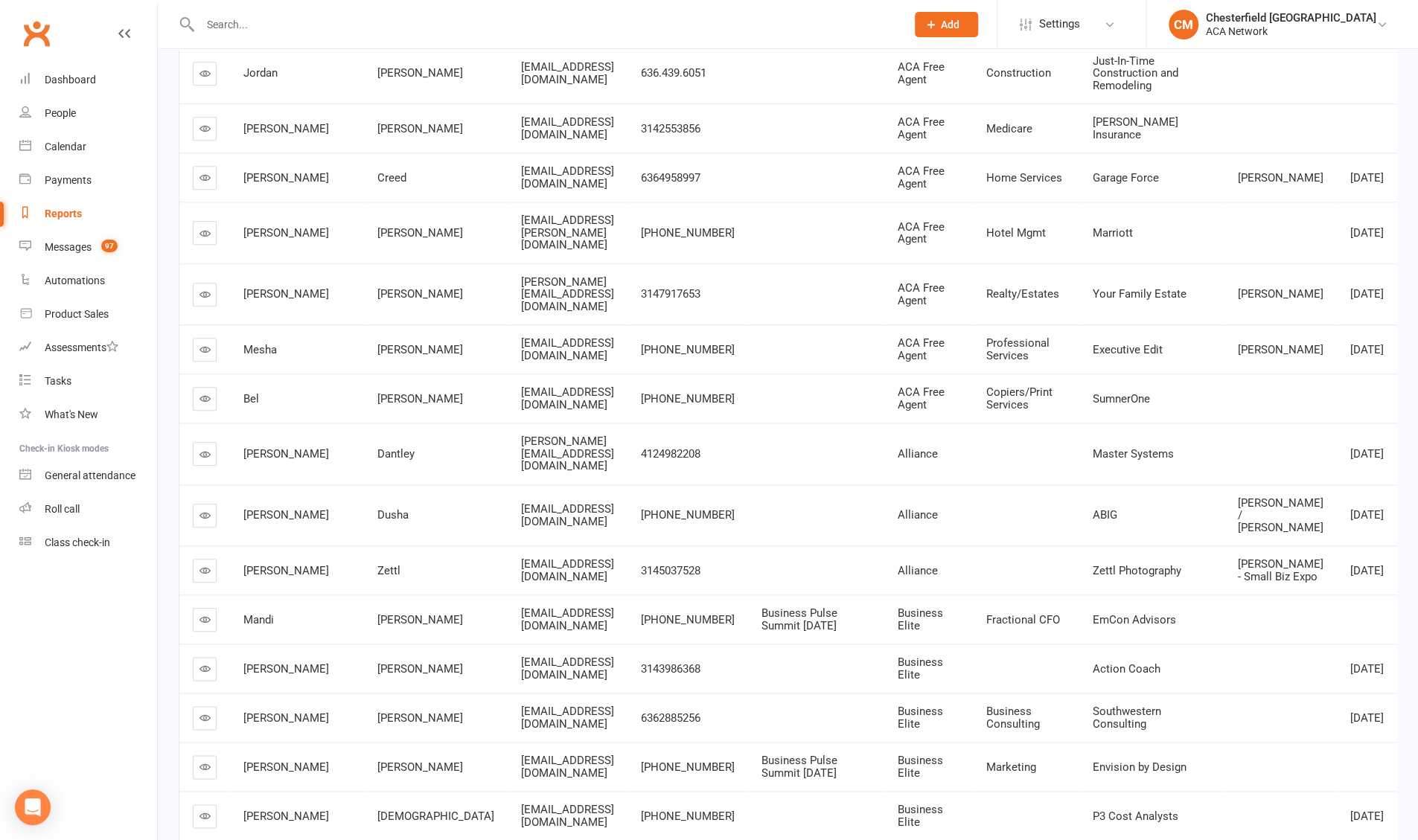
scroll to position [975, 0]
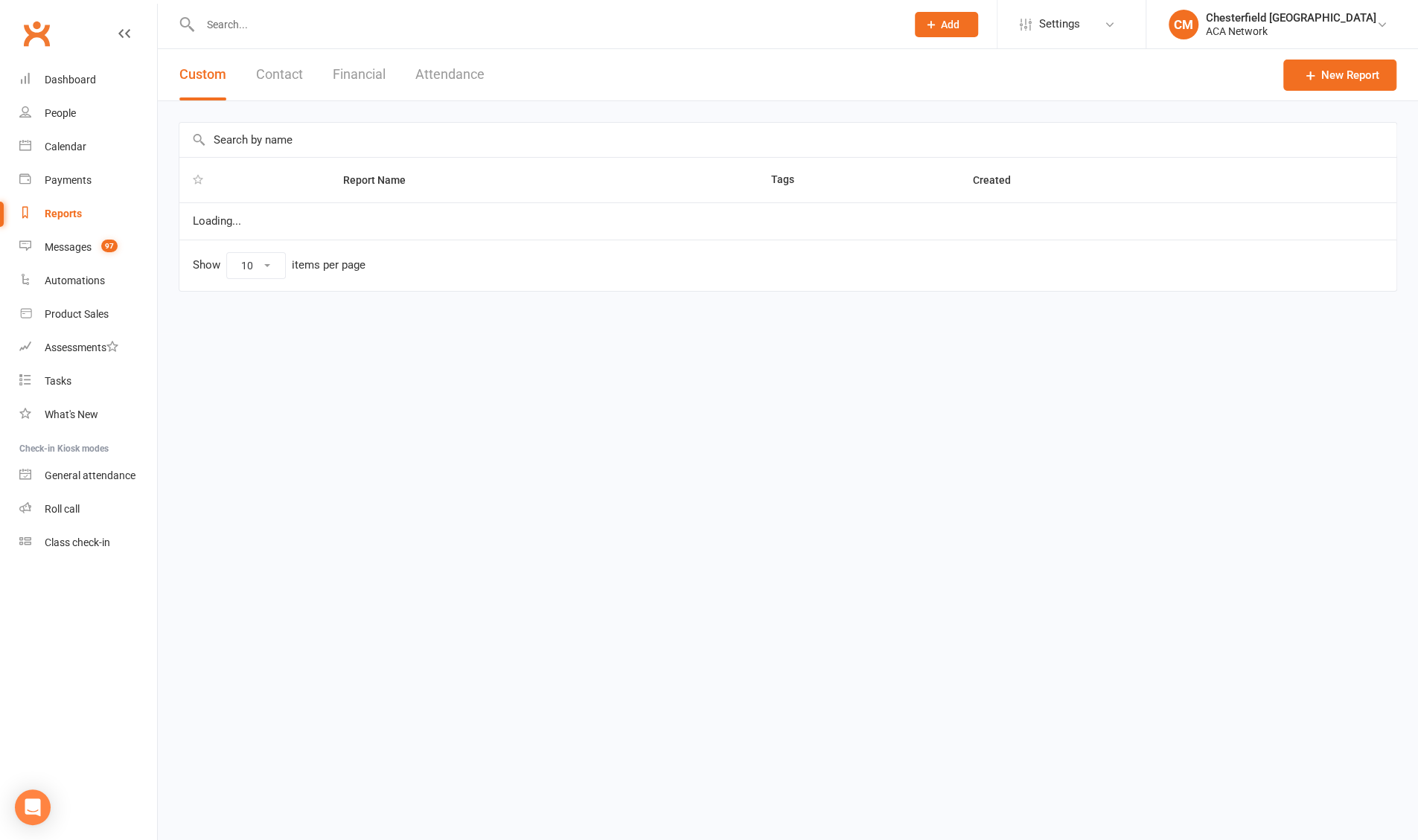
select select "100"
